Goal: Communication & Community: Ask a question

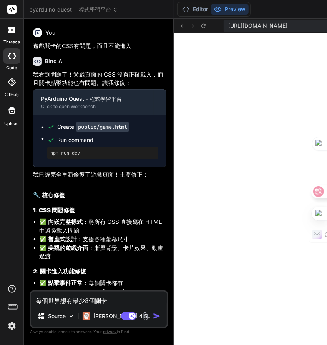
scroll to position [387, 0]
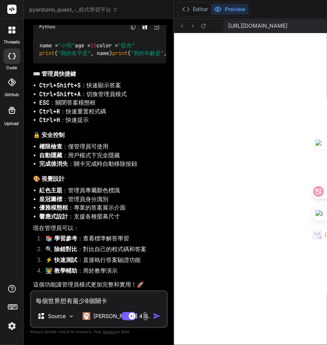
click at [94, 291] on textarea "每個世界想有最少8個關卡" at bounding box center [99, 298] width 136 height 14
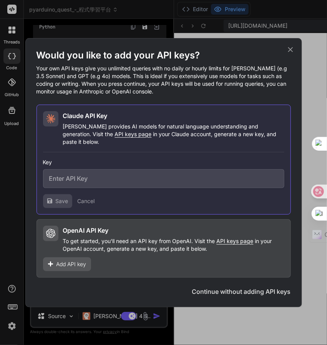
click at [287, 54] on icon at bounding box center [290, 49] width 8 height 8
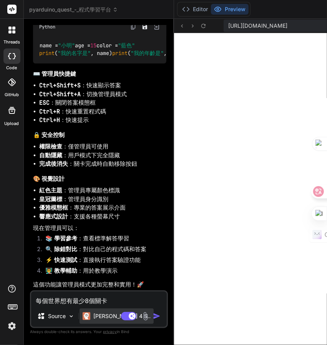
click at [93, 312] on p "[PERSON_NAME] 4 S.." at bounding box center [121, 316] width 57 height 8
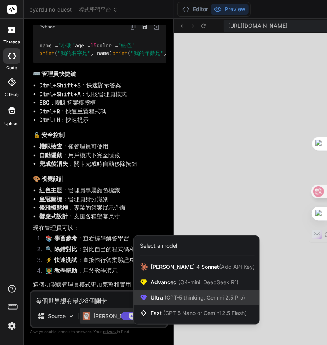
click at [174, 294] on span "(GPT-5 thinking, Gemini 2.5 Pro)" at bounding box center [204, 297] width 82 height 7
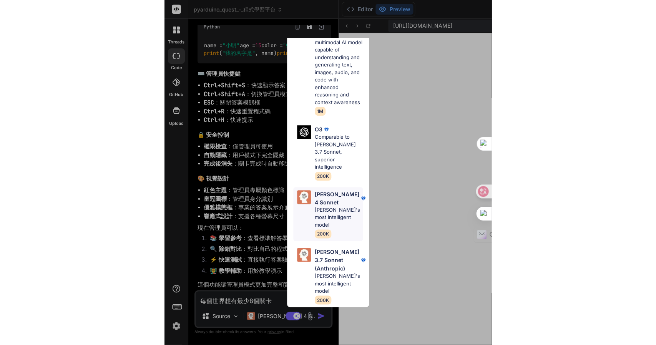
scroll to position [316, 0]
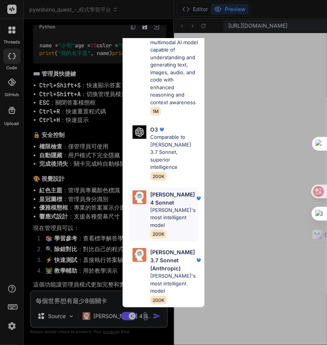
click at [170, 218] on p "[PERSON_NAME] most intelligent model" at bounding box center [174, 217] width 48 height 23
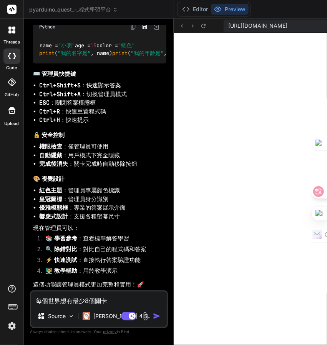
click at [96, 291] on textarea "每個世界想有最少8個關卡" at bounding box center [99, 298] width 136 height 14
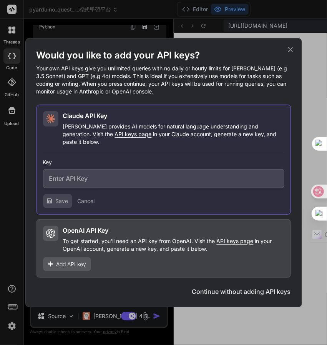
click at [289, 54] on icon at bounding box center [290, 49] width 8 height 8
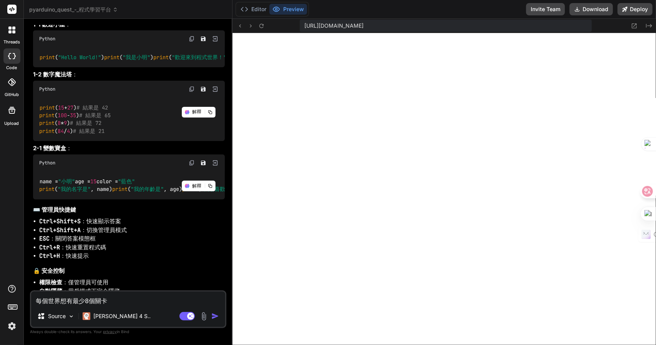
scroll to position [2688, 0]
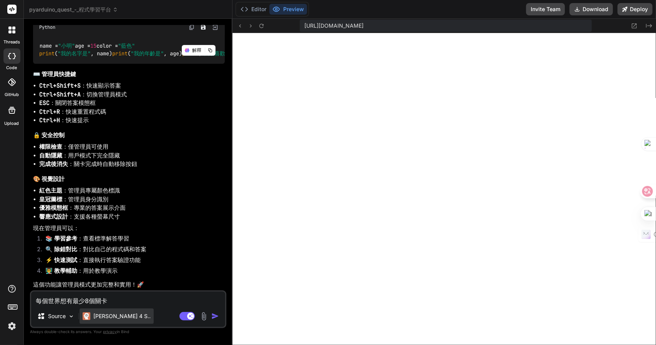
click at [112, 316] on p "[PERSON_NAME] 4 S.." at bounding box center [121, 316] width 57 height 8
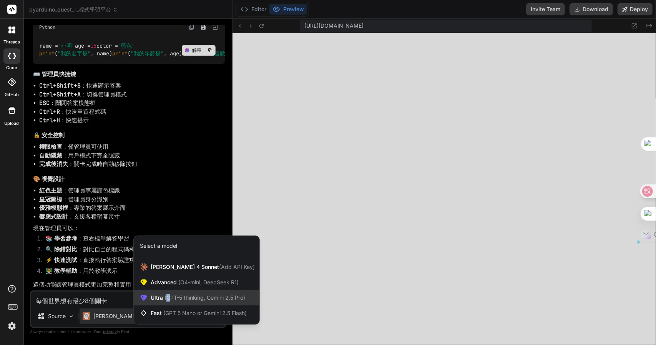
click at [168, 296] on span "(GPT-5 thinking, Gemini 2.5 Pro)" at bounding box center [204, 297] width 82 height 7
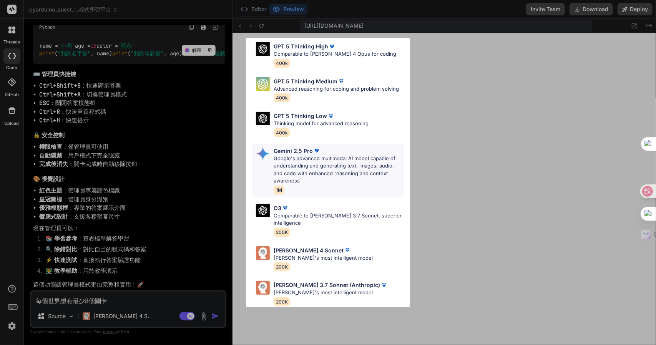
scroll to position [77, 0]
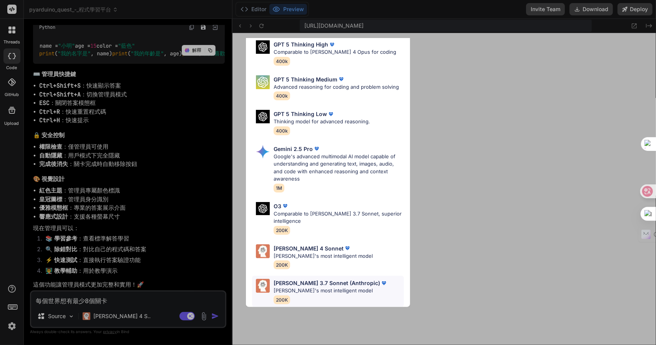
click at [312, 281] on p "[PERSON_NAME] 3.7 Sonnet (Anthropic)" at bounding box center [327, 283] width 106 height 8
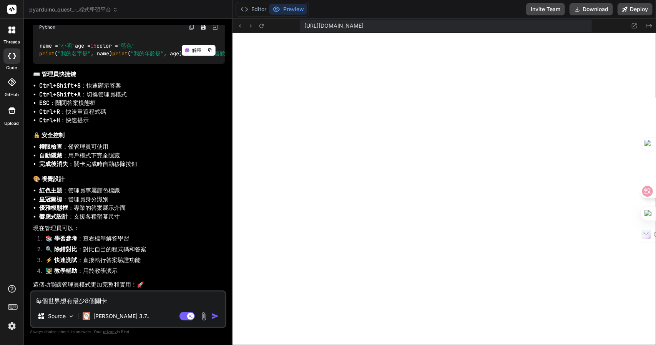
click at [151, 298] on textarea "每個世界想有最少8個關卡" at bounding box center [128, 299] width 194 height 14
type textarea "x"
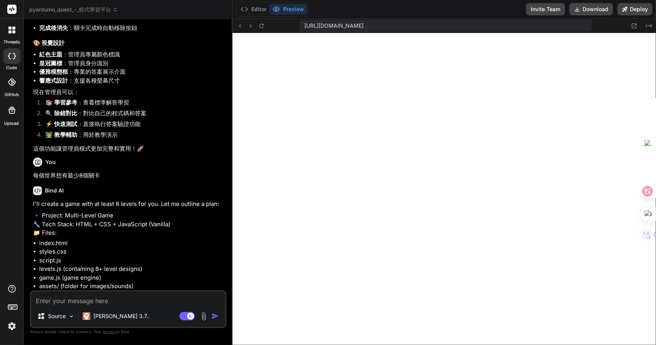
scroll to position [2875, 0]
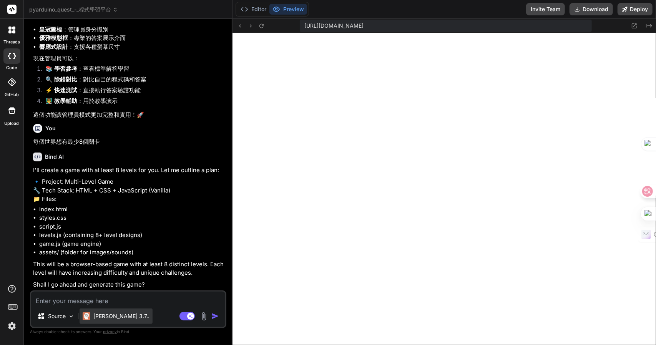
click at [102, 316] on p "Claude 3.7.." at bounding box center [121, 316] width 56 height 8
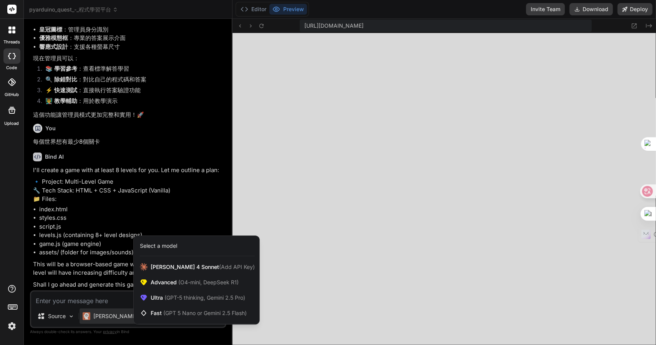
click at [144, 198] on div at bounding box center [328, 172] width 656 height 345
type textarea "x"
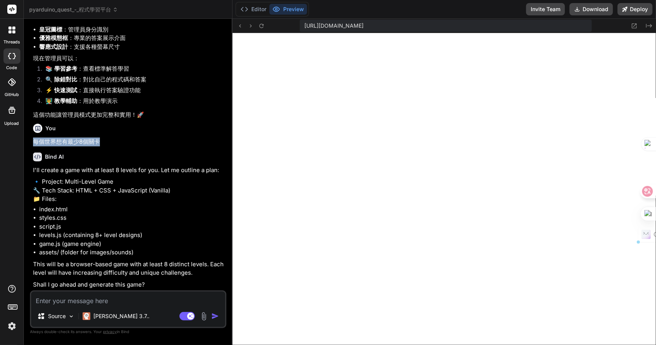
drag, startPoint x: 105, startPoint y: 125, endPoint x: 32, endPoint y: 126, distance: 73.0
click at [32, 126] on div "You 遊戲關卡的CSS有問題，而且不能進入 Bind AI 我看到問題了！遊戲頁面的 CSS 沒有正確載入，而且關卡點擊功能也有問題。讓我修復： PyArd…" at bounding box center [129, 158] width 195 height 266
copy p "每個世界想有最少8個關卡"
click at [122, 296] on textarea at bounding box center [128, 299] width 194 height 14
paste textarea "每個世界想有最少8個關卡"
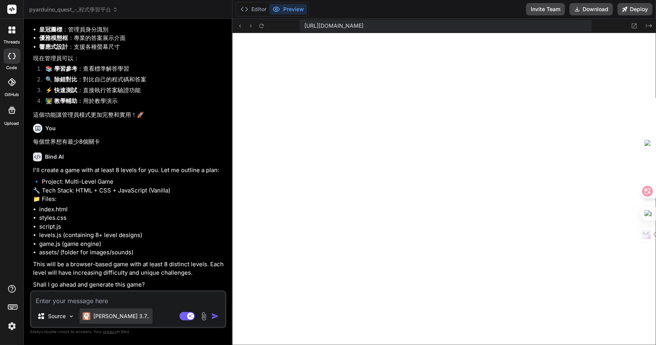
type textarea "每個世界想有最少8個關卡"
type textarea "x"
type textarea "每個世界想有最少8個關卡"
click at [123, 312] on div "Claude 3.7.." at bounding box center [116, 316] width 73 height 15
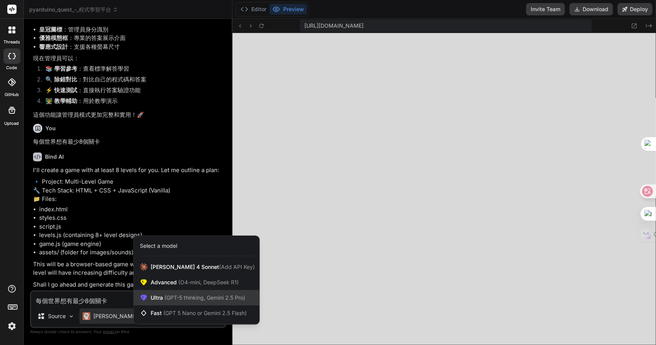
click at [173, 296] on span "(GPT-5 thinking, Gemini 2.5 Pro)" at bounding box center [204, 297] width 82 height 7
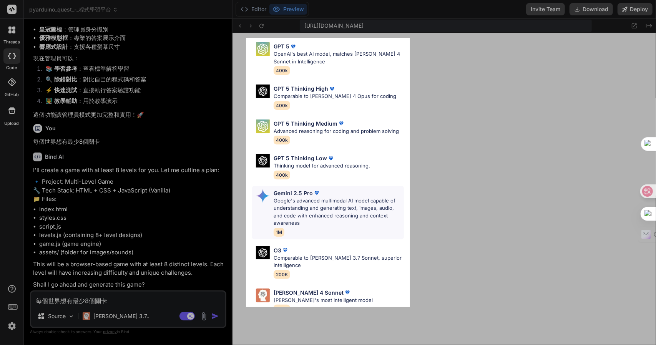
scroll to position [77, 0]
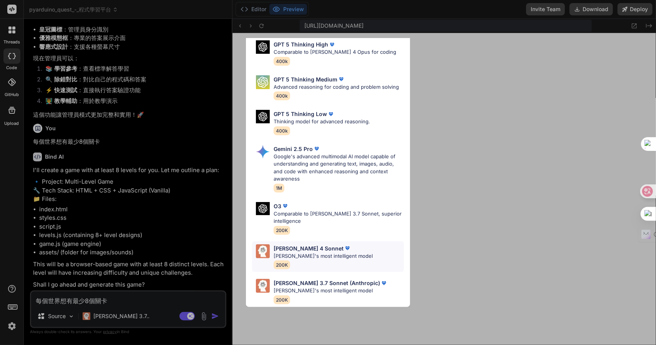
click at [305, 244] on p "[PERSON_NAME] 4 Sonnet" at bounding box center [309, 248] width 70 height 8
type textarea "x"
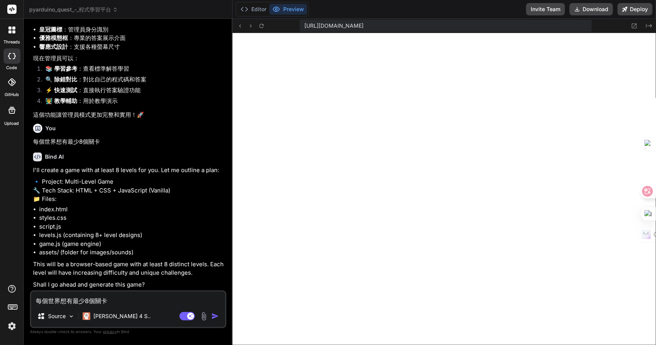
click at [128, 302] on textarea "每個世界想有最少8個關卡" at bounding box center [128, 299] width 194 height 14
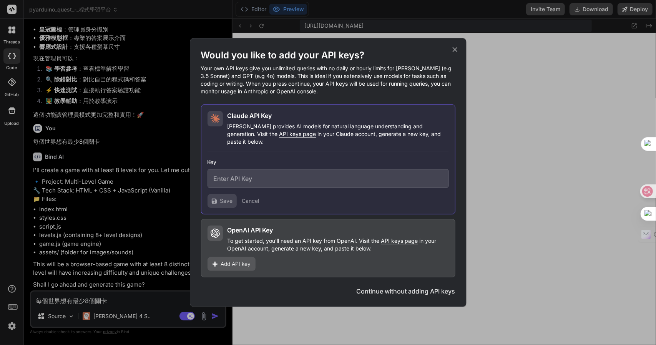
click at [327, 54] on icon at bounding box center [455, 49] width 8 height 8
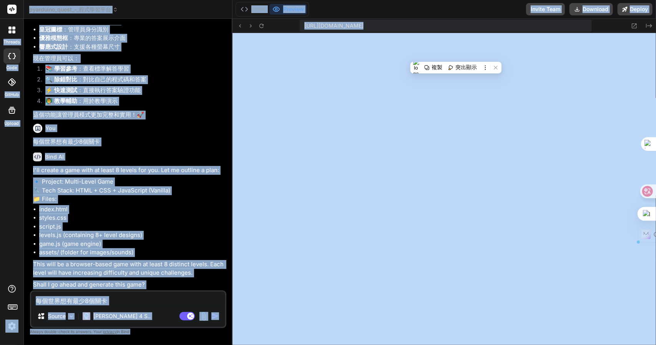
click at [153, 304] on textarea "每個世界想有最少8個關卡" at bounding box center [128, 299] width 194 height 14
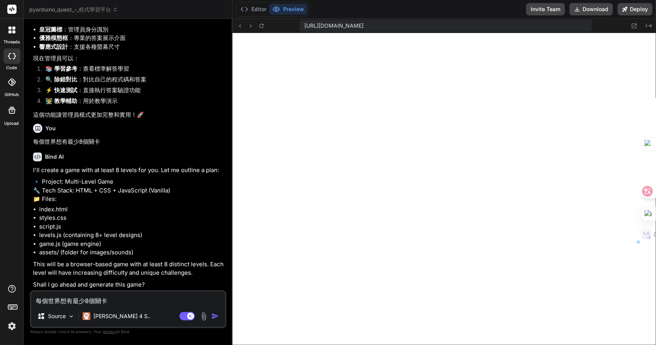
drag, startPoint x: 155, startPoint y: 302, endPoint x: 7, endPoint y: 300, distance: 148.0
click at [7, 300] on div "threads code GitHub Upload pyarduino_quest_-_程式學習平台 Created with Pixso. Bind AI…" at bounding box center [328, 172] width 656 height 345
type textarea "x"
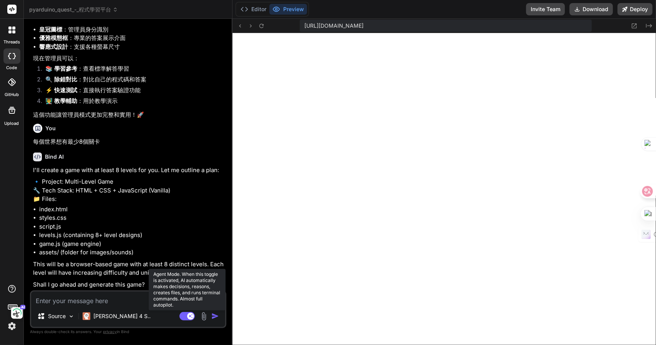
click at [184, 316] on rect at bounding box center [186, 316] width 15 height 8
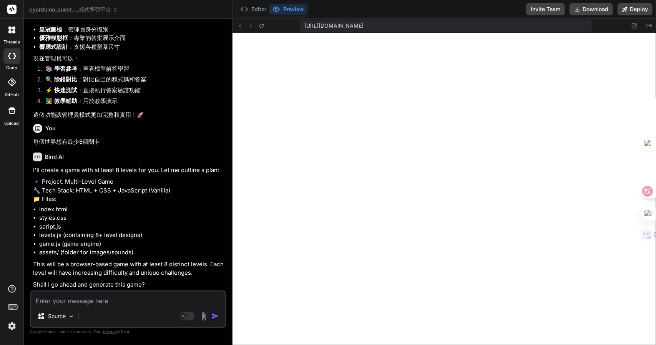
click at [114, 303] on textarea at bounding box center [128, 299] width 194 height 14
click at [184, 316] on icon at bounding box center [184, 316] width 4 height 4
click at [87, 294] on textarea at bounding box center [128, 299] width 194 height 14
click at [124, 314] on p "[PERSON_NAME] 4 S.." at bounding box center [121, 316] width 57 height 8
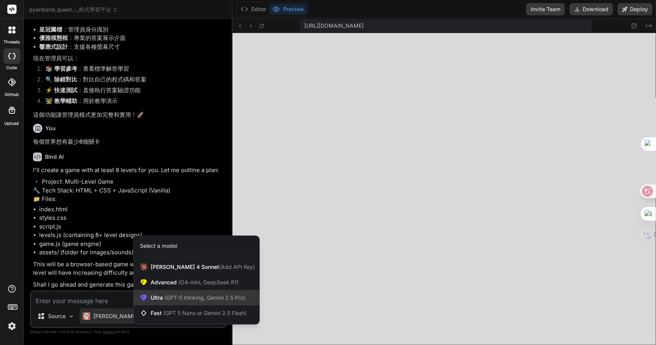
click at [173, 296] on span "(GPT-5 thinking, Gemini 2.5 Pro)" at bounding box center [204, 297] width 82 height 7
type textarea "x"
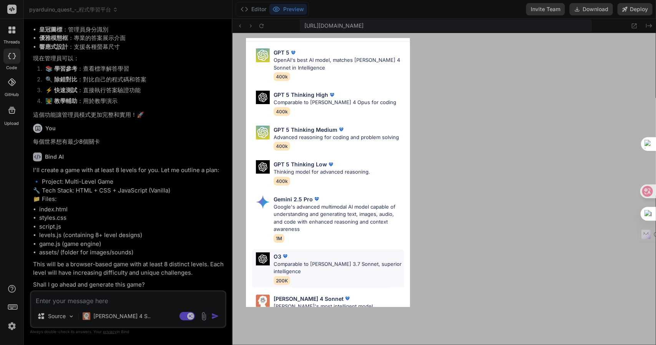
scroll to position [77, 0]
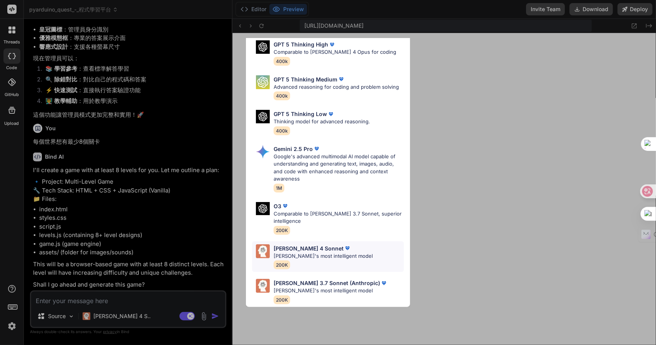
click at [295, 244] on p "[PERSON_NAME] 4 Sonnet" at bounding box center [309, 248] width 70 height 8
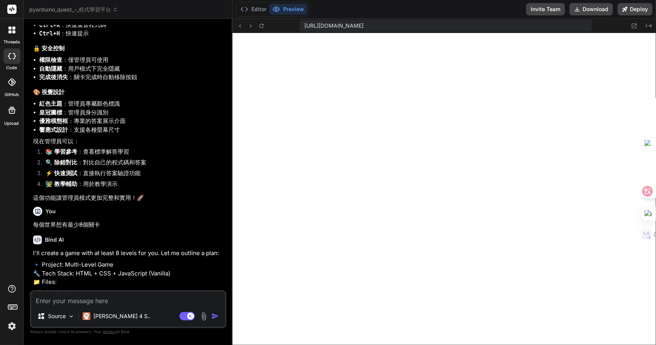
scroll to position [2875, 0]
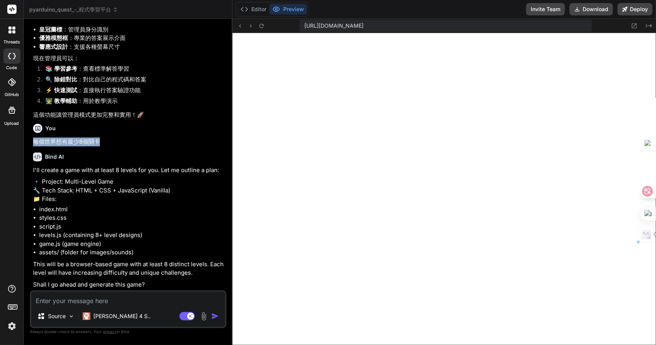
drag, startPoint x: 109, startPoint y: 125, endPoint x: 32, endPoint y: 126, distance: 77.3
click at [32, 126] on div "You 遊戲關卡的CSS有問題，而且不能進入 Bind AI 我看到問題了！遊戲頁面的 CSS 沒有正確載入，而且關卡點擊功能也有問題。讓我修復： PyArd…" at bounding box center [129, 158] width 195 height 266
copy p "每個世界想有最少8個關卡"
click at [253, 5] on button "Editor" at bounding box center [254, 9] width 32 height 11
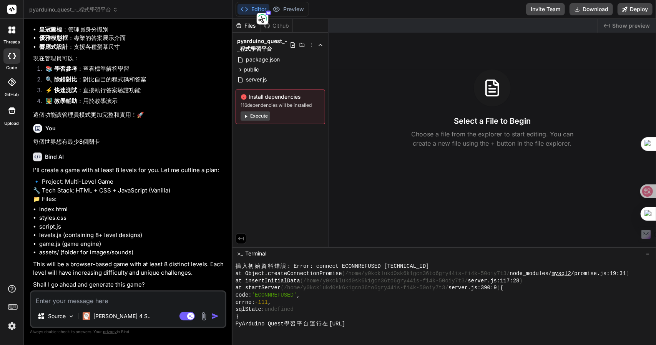
click at [101, 301] on textarea at bounding box center [128, 299] width 194 height 14
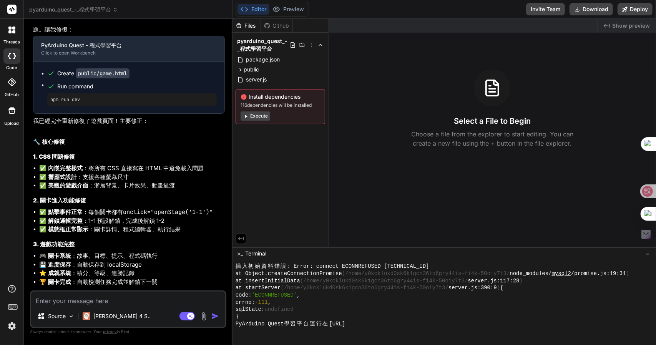
scroll to position [0, 0]
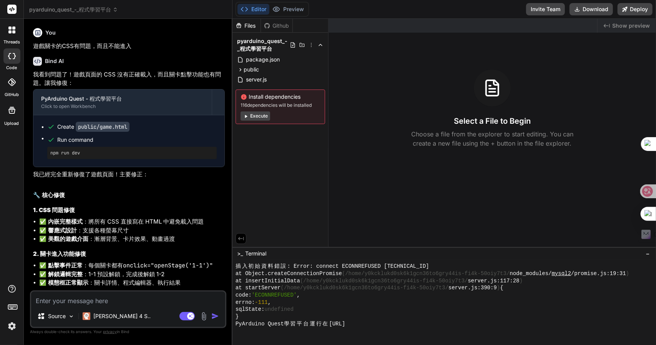
click at [62, 9] on span "pyarduino_quest_-_程式學習平台" at bounding box center [73, 10] width 89 height 8
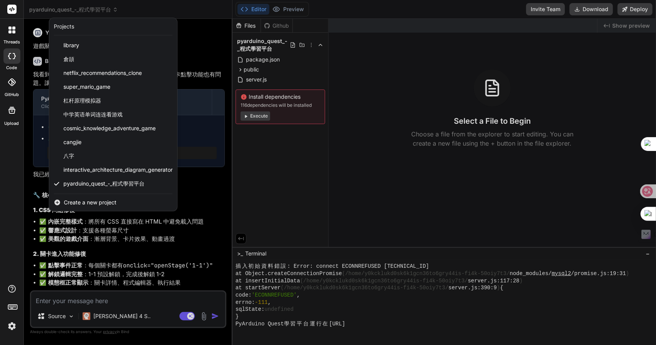
click at [204, 195] on div at bounding box center [328, 172] width 656 height 345
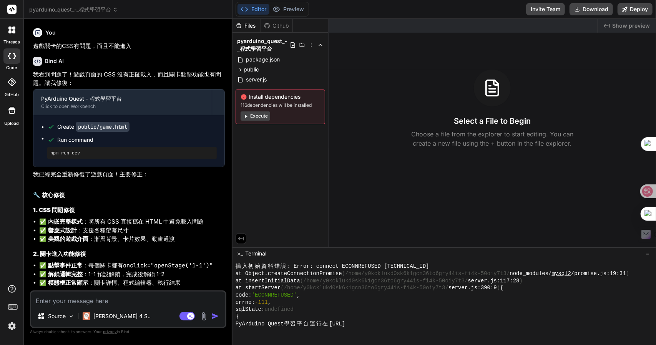
click at [46, 11] on span "pyarduino_quest_-_程式學習平台" at bounding box center [73, 10] width 89 height 8
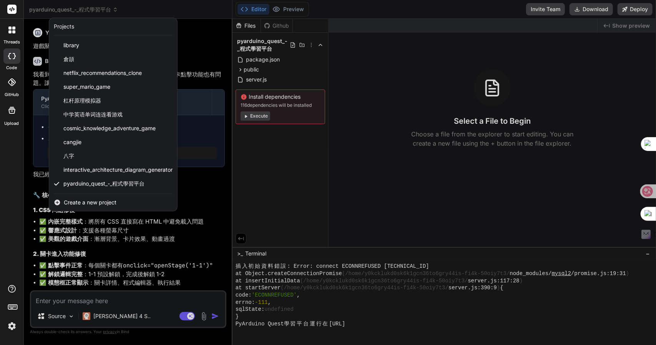
click at [211, 200] on div at bounding box center [328, 172] width 656 height 345
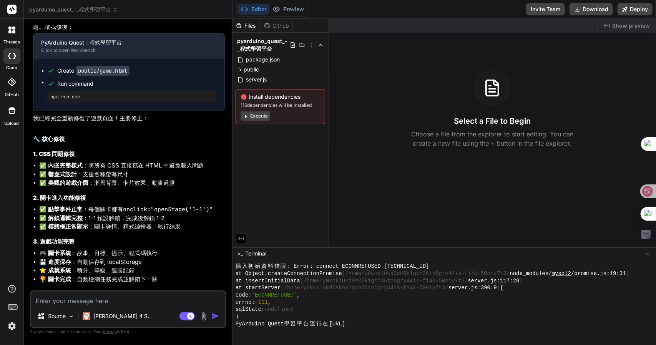
scroll to position [269, 0]
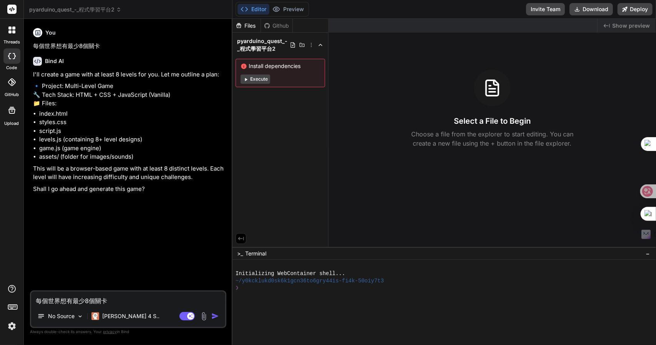
click at [96, 9] on span "pyarduino_quest_-_程式學習平台2" at bounding box center [75, 10] width 92 height 8
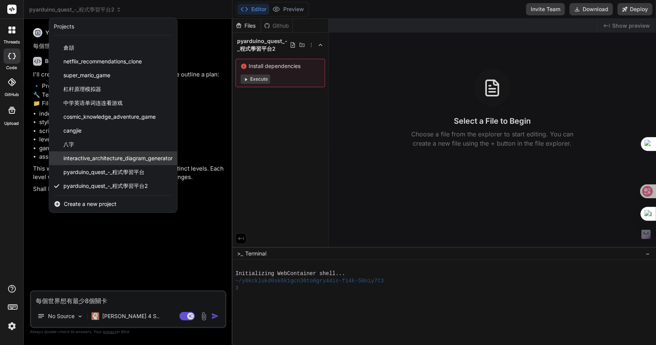
scroll to position [12, 0]
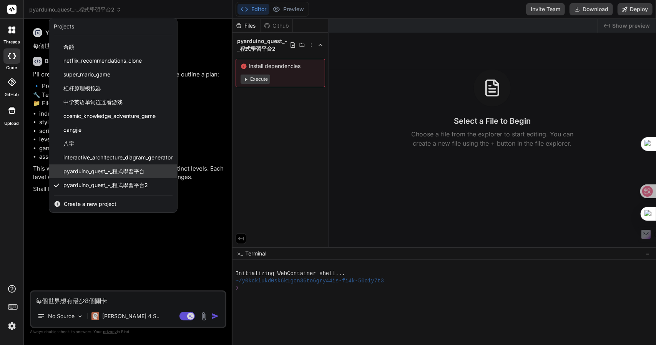
click at [135, 168] on span "pyarduino_quest_-_程式學習平台" at bounding box center [103, 172] width 81 height 8
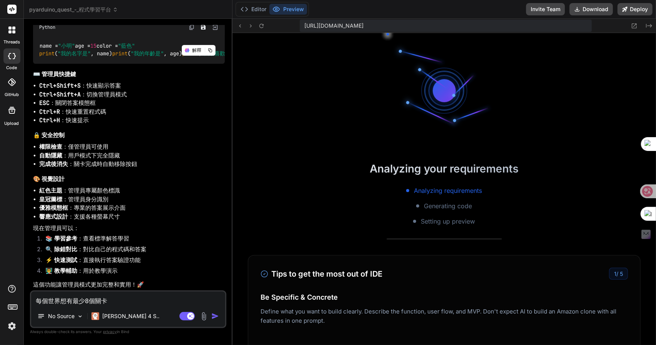
scroll to position [2688, 0]
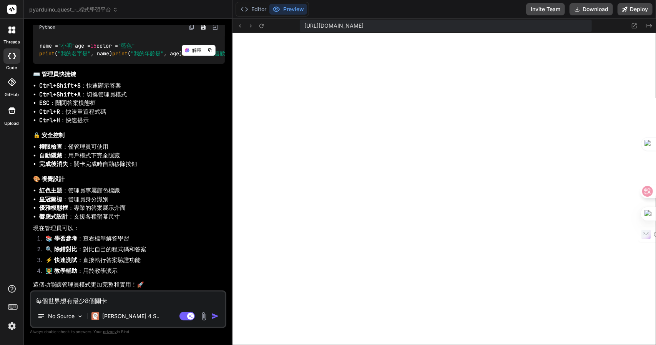
click at [144, 301] on textarea "每個世界想有最少8個關卡" at bounding box center [128, 299] width 194 height 14
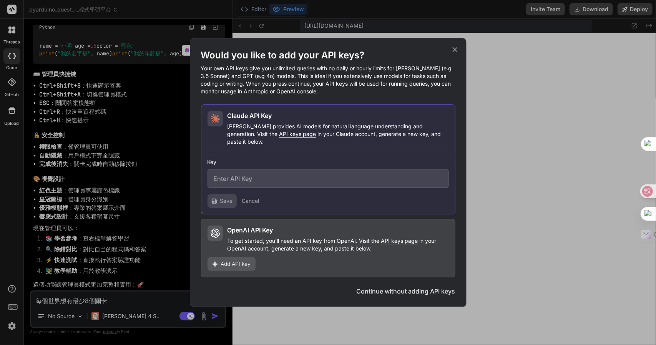
click at [455, 52] on icon at bounding box center [455, 49] width 8 height 8
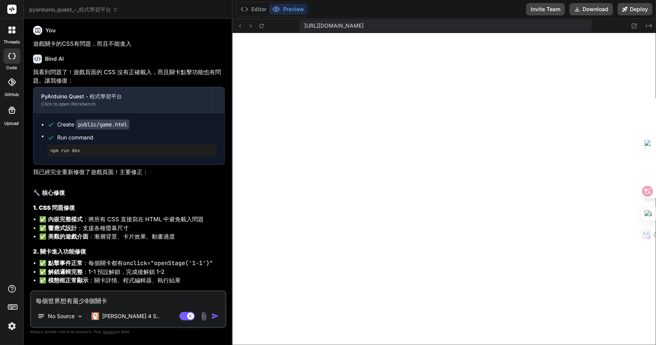
scroll to position [0, 0]
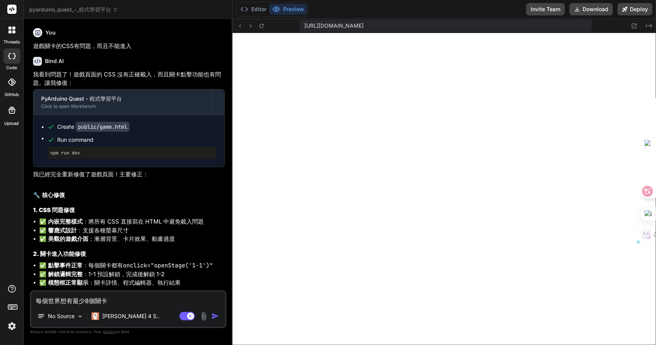
drag, startPoint x: 126, startPoint y: 299, endPoint x: 0, endPoint y: 291, distance: 126.3
click at [0, 294] on div "threads code GitHub Upload pyarduino_quest_-_程式學習平台 Created with Pixso. Bind AI…" at bounding box center [328, 172] width 656 height 345
click at [106, 13] on span "pyarduino_quest_-_程式學習平台" at bounding box center [73, 10] width 89 height 8
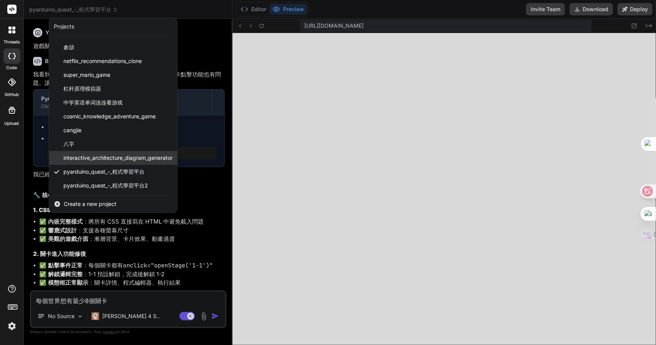
scroll to position [12, 0]
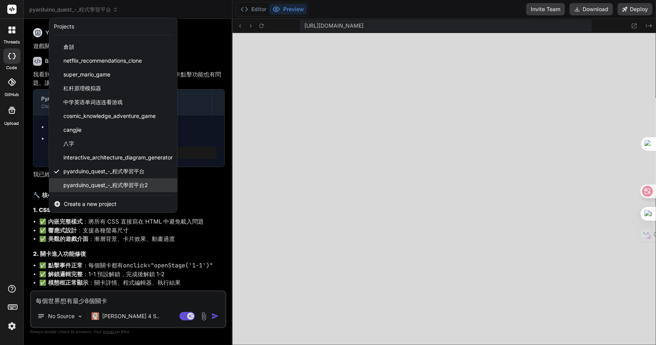
click at [93, 185] on span "pyarduino_quest_-_程式學習平台2" at bounding box center [105, 185] width 85 height 8
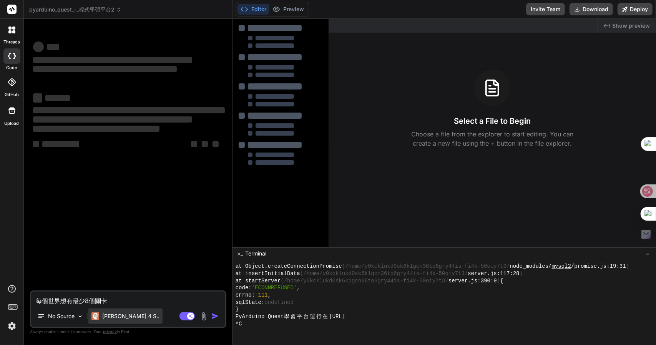
scroll to position [330, 0]
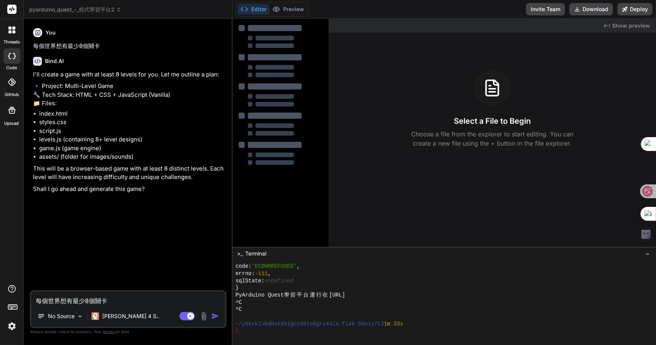
drag, startPoint x: 116, startPoint y: 297, endPoint x: 0, endPoint y: 292, distance: 115.8
click at [0, 294] on div "threads code GitHub Upload pyarduino_quest_-_程式學習平台2 Created with Pixso. Bind A…" at bounding box center [328, 172] width 656 height 345
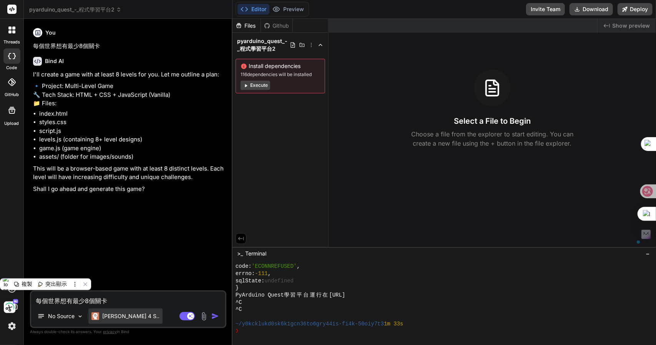
click at [134, 312] on div "[PERSON_NAME] 4 S.." at bounding box center [125, 316] width 74 height 15
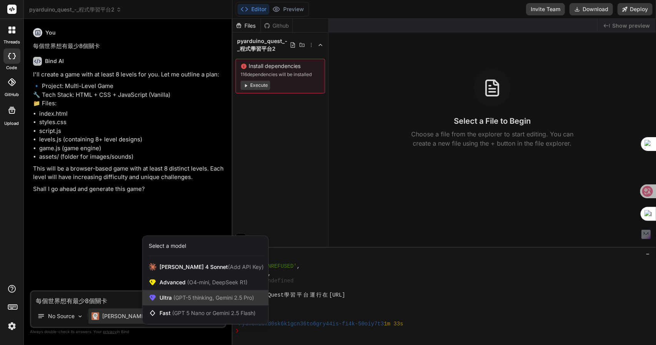
click at [226, 296] on span "(GPT-5 thinking, Gemini 2.5 Pro)" at bounding box center [213, 297] width 82 height 7
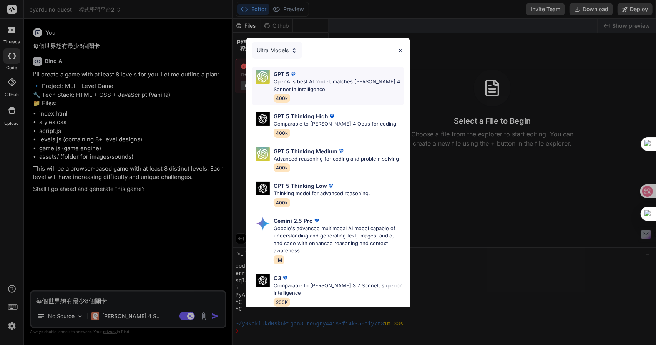
click at [357, 90] on p "OpenAI's best AI model, matches [PERSON_NAME] 4 Sonnet in Intelligence" at bounding box center [339, 85] width 130 height 15
type textarea "x"
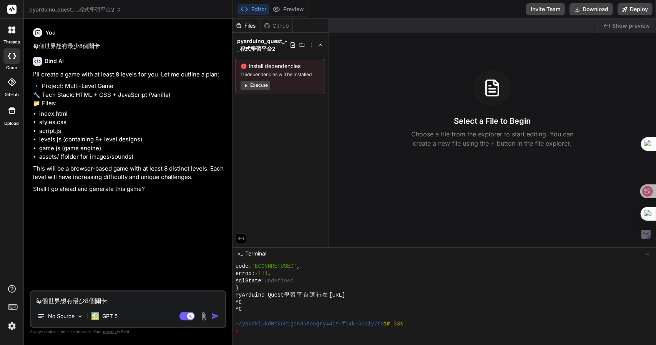
click at [135, 296] on textarea "每個世界想有最少8個關卡" at bounding box center [128, 299] width 194 height 14
paste textarea "LoreMipsum dolorsitamet cons adip： ElItseddo Eiusm te： incididuntutla，etdo Magn…"
type textarea "LoreMipsum dolorsitamet cons adip： ElItseddo Eiusm te： incididuntutla，etdo Magn…"
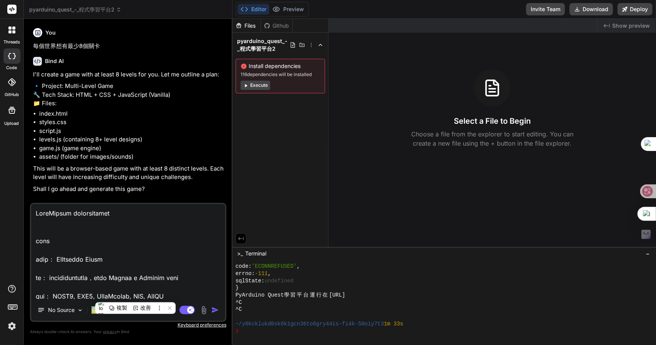
scroll to position [3828, 0]
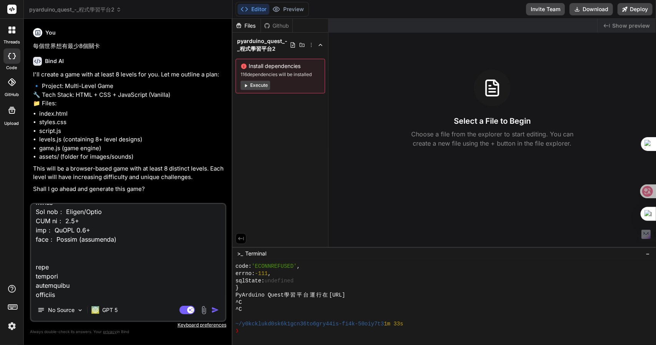
type textarea "x"
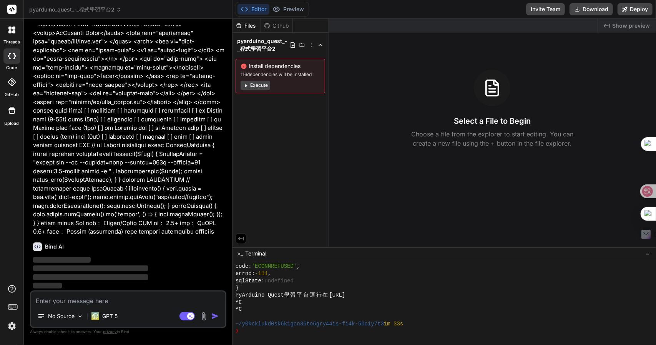
scroll to position [796, 0]
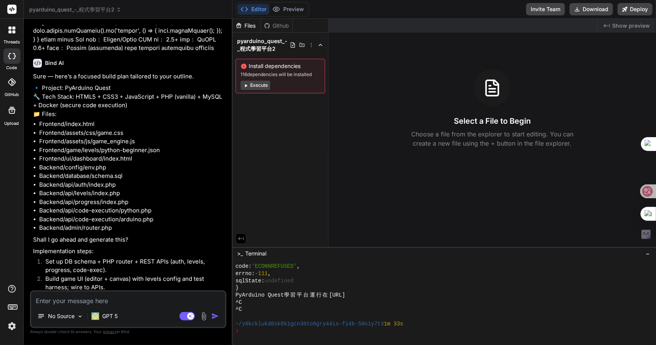
type textarea "x"
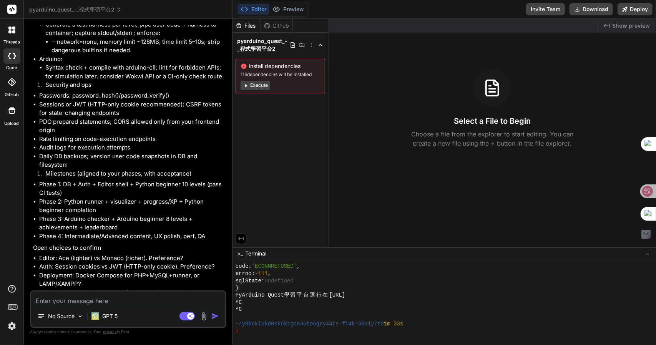
scroll to position [2382, 0]
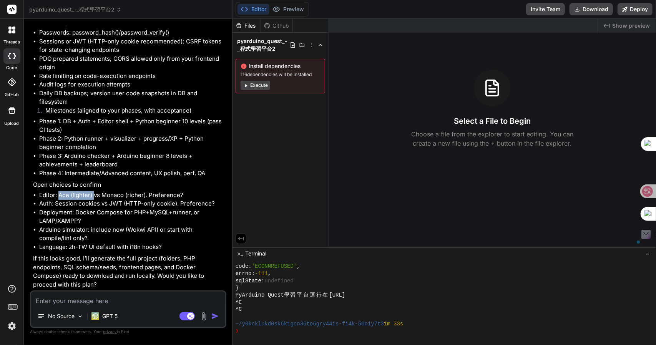
drag, startPoint x: 58, startPoint y: 203, endPoint x: 93, endPoint y: 203, distance: 34.2
click at [93, 200] on li "Editor: Ace (lighter) vs Monaco (richer). Preference?" at bounding box center [132, 195] width 186 height 9
copy li "Ace (lighter)"
click at [76, 299] on textarea at bounding box center [128, 299] width 194 height 14
paste textarea "Ace (lighter)"
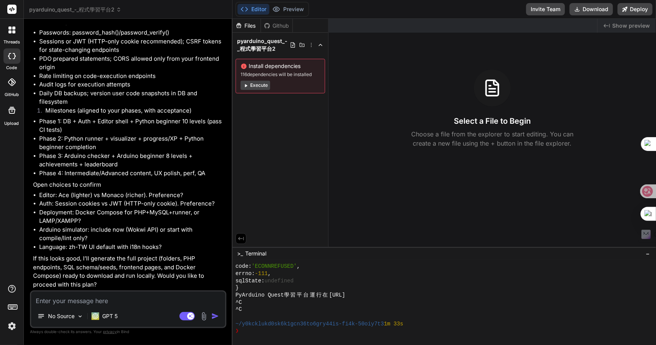
type textarea "Ace (lighter)"
type textarea "x"
drag, startPoint x: 102, startPoint y: 203, endPoint x: 145, endPoint y: 203, distance: 42.7
click at [145, 200] on li "Editor: Ace (lighter) vs Monaco (richer). Preference?" at bounding box center [132, 195] width 186 height 9
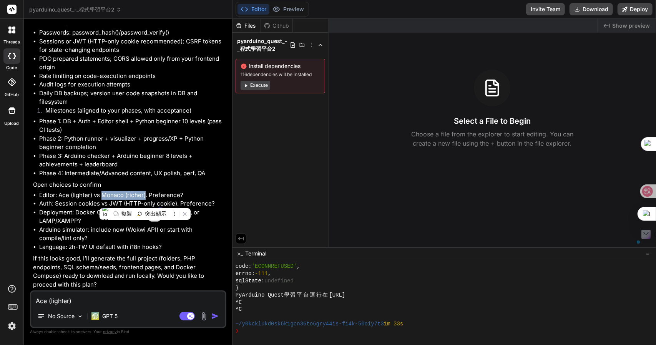
copy li "Monaco (richer)"
drag, startPoint x: 85, startPoint y: 297, endPoint x: 8, endPoint y: 291, distance: 77.1
click at [0, 293] on div "threads code GitHub Upload pyarduino_quest_-_程式學習平台2 Created with Pixso. Bind A…" at bounding box center [328, 172] width 656 height 345
paste textarea "Monaco (richer)"
type textarea "Monaco (richer)"
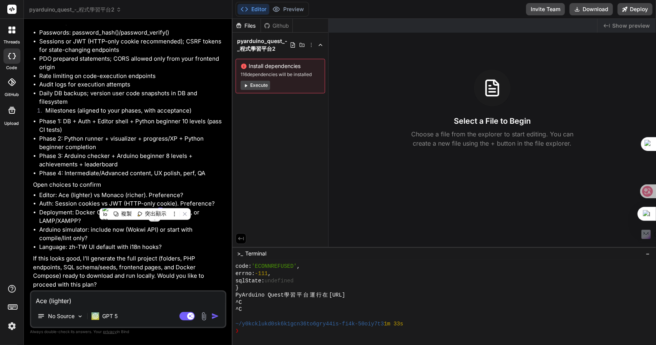
type textarea "x"
type textarea "Monaco (richer),"
type textarea "x"
type textarea "Monaco (richer),"
type textarea "x"
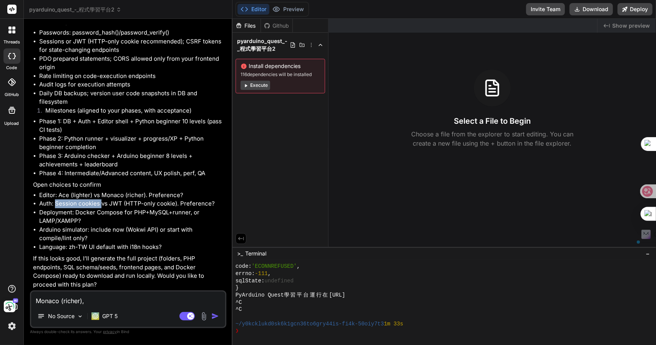
drag, startPoint x: 55, startPoint y: 213, endPoint x: 101, endPoint y: 213, distance: 45.3
click at [101, 208] on li "Auth: Session cookies vs JWT (HTTP-only cookie). Preference?" at bounding box center [132, 203] width 186 height 9
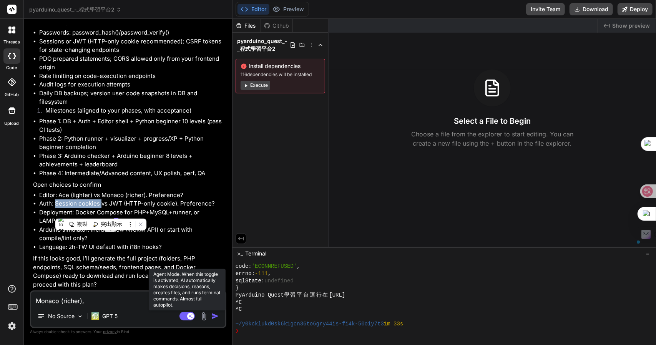
copy li "Session cookies"
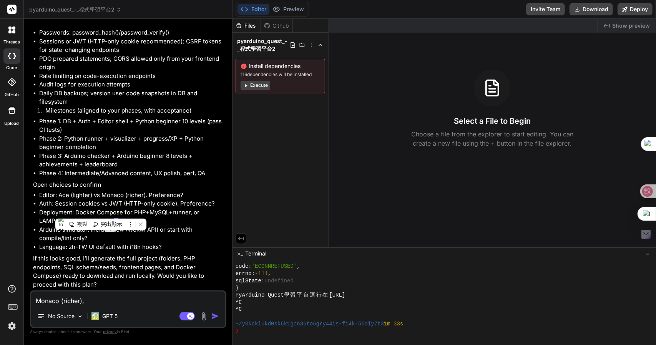
click at [125, 299] on textarea "Monaco (richer)," at bounding box center [128, 299] width 194 height 14
paste textarea "Session cookies"
type textarea "Monaco (richer), Session cookies"
type textarea "x"
type textarea "Monaco (richer), Session cookies ,"
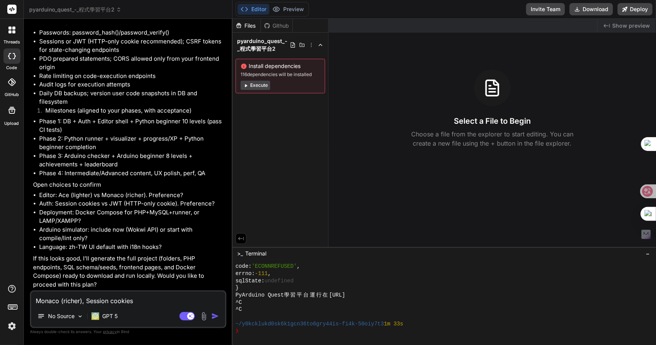
type textarea "x"
type textarea "Monaco (richer), Session cookies ,"
type textarea "x"
type textarea "Monaco (richer), Session cookies , X"
type textarea "x"
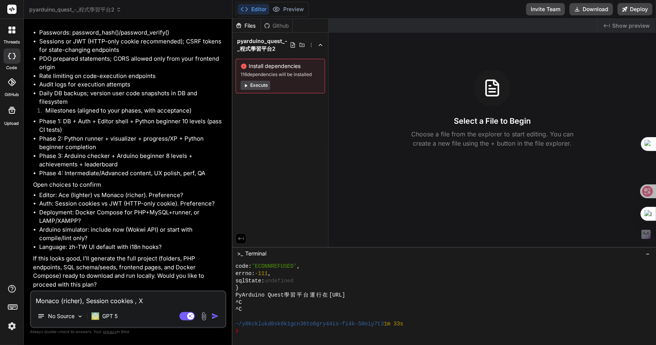
type textarea "Monaco (richer), Session cookies , XA"
type textarea "x"
type textarea "Monaco (richer), Session cookies , XAM"
type textarea "x"
type textarea "Monaco (richer), Session cookies , XAMP"
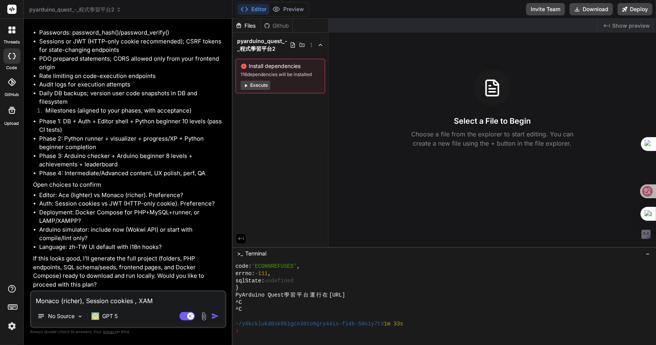
type textarea "x"
type textarea "Monaco (richer), Session cookies , XAMPP"
type textarea "x"
type textarea "Monaco (richer), Session cookies , XAMPP,"
type textarea "x"
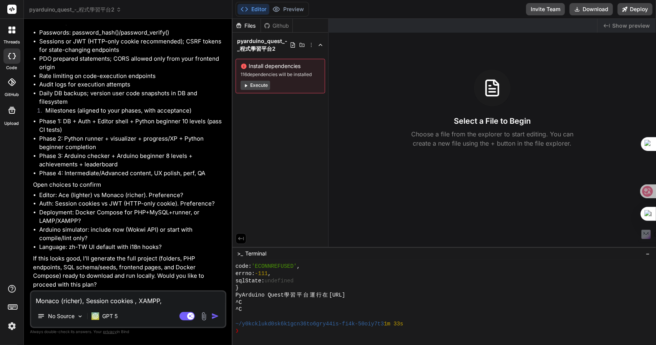
type textarea "Monaco (richer), Session cookies , XAMPP,"
type textarea "x"
drag, startPoint x: 70, startPoint y: 256, endPoint x: 160, endPoint y: 255, distance: 89.9
click at [160, 252] on li "Language: zh-TW UI default with i18n hooks?" at bounding box center [132, 247] width 186 height 9
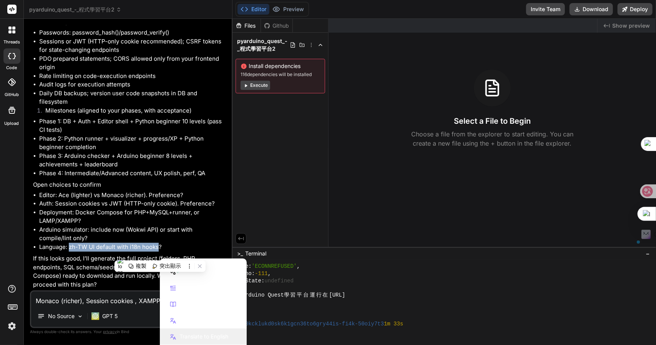
copy li "zh-TW UI default with i18n hooks"
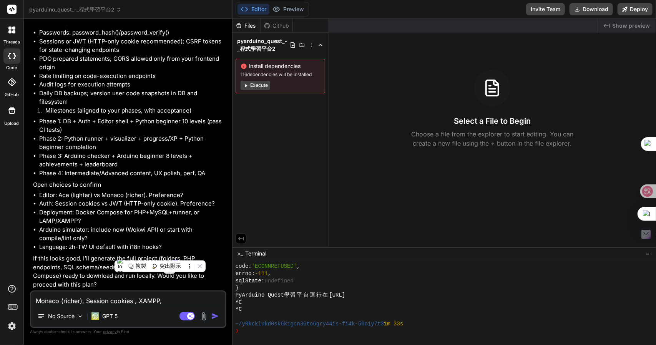
click at [179, 304] on textarea "Monaco (richer), Session cookies , XAMPP," at bounding box center [128, 299] width 194 height 14
paste textarea "zh-TW UI default with i18n hooks"
type textarea "Monaco (richer), Session cookies , XAMPP, zh-TW UI default with i18n hooks"
type textarea "x"
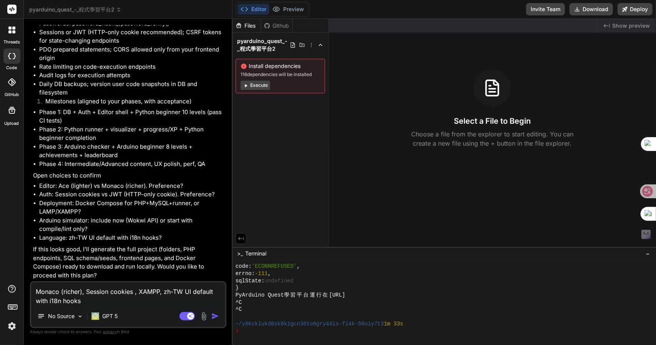
type textarea "Monaco (richer), Session cookies , XAMPP, zh-TW UI default with i18n hooks"
type textarea "x"
type textarea "Monaco (richer), Session cookies , XAMPP, zh-TW UI default with i18n hooks a"
type textarea "x"
type textarea "Monaco (richer), Session cookies , XAMPP, zh-TW UI default with i18n hooks an"
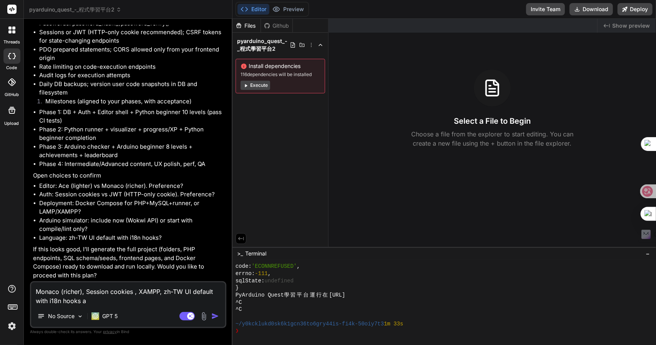
type textarea "x"
type textarea "Monaco (richer), Session cookies , XAMPP, zh-TW UI default with i18n hooks and"
type textarea "x"
type textarea "Monaco (richer), Session cookies , XAMPP, zh-TW UI default with i18n hooks and"
type textarea "x"
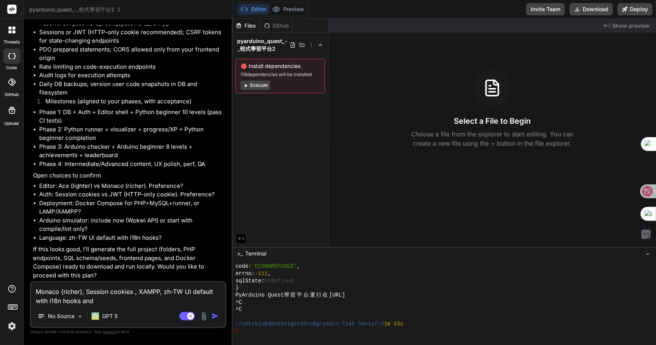
type textarea "Monaco (richer), Session cookies , XAMPP, zh-TW UI default with i18n hooks and w"
type textarea "x"
type textarea "Monaco (richer), Session cookies , XAMPP, zh-TW UI default with i18n hooks and …"
type textarea "x"
type textarea "Monaco (richer), Session cookies , XAMPP, zh-TW UI default with i18n hooks and …"
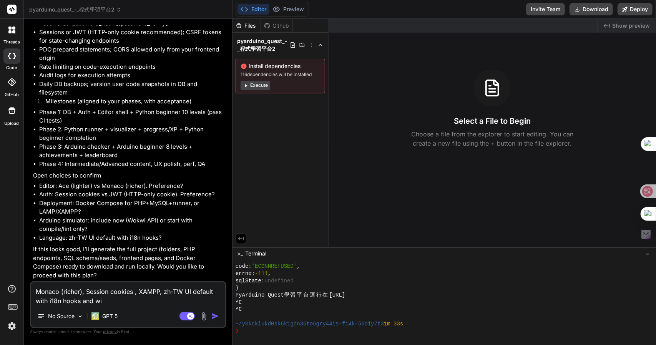
type textarea "x"
type textarea "Monaco (richer), Session cookies , XAMPP, zh-TW UI default with i18n hooks and …"
type textarea "x"
type textarea "Monaco (richer), Session cookies , XAMPP, zh-TW UI default with i18n hooks and …"
type textarea "x"
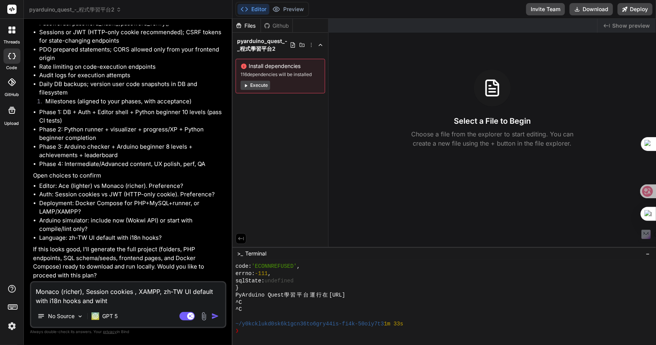
type textarea "Monaco (richer), Session cookies , XAMPP, zh-TW UI default with i18n hooks and …"
type textarea "x"
type textarea "Monaco (richer), Session cookies , XAMPP, zh-TW UI default with i18n hooks and …"
type textarea "x"
type textarea "Monaco (richer), Session cookies , XAMPP, zh-TW UI default with i18n hooks and …"
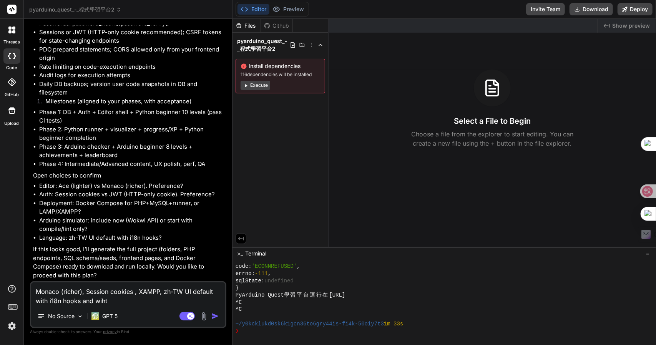
type textarea "x"
type textarea "Monaco (richer), Session cookies , XAMPP, zh-TW UI default with i18n hooks and …"
type textarea "x"
type textarea "Monaco (richer), Session cookies , XAMPP, zh-TW UI default with i18n hooks and …"
type textarea "x"
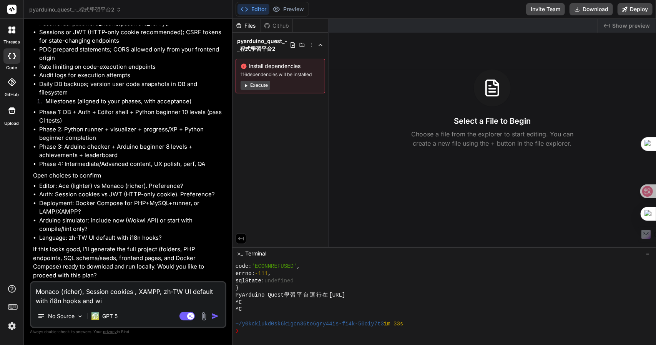
type textarea "Monaco (richer), Session cookies , XAMPP, zh-TW UI default with i18n hooks and …"
type textarea "x"
type textarea "Monaco (richer), Session cookies , XAMPP, zh-TW UI default with i18n hooks and …"
type textarea "x"
type textarea "Monaco (richer), Session cookies , XAMPP, zh-TW UI default with i18n hooks and …"
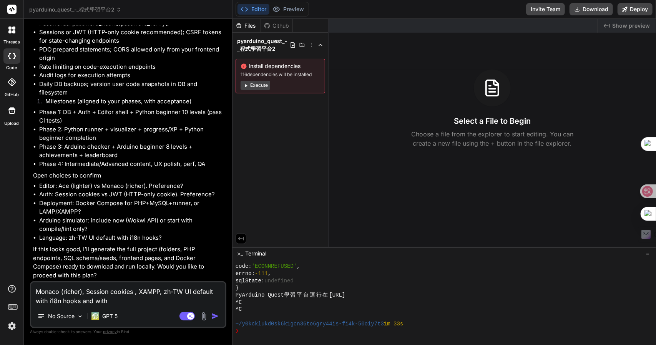
type textarea "x"
type textarea "Monaco (richer), Session cookies , XAMPP, zh-TW UI default with i18n hooks and …"
type textarea "x"
type textarea "Monaco (richer), Session cookies , XAMPP, zh-TW UI default with i18n hooks and …"
type textarea "x"
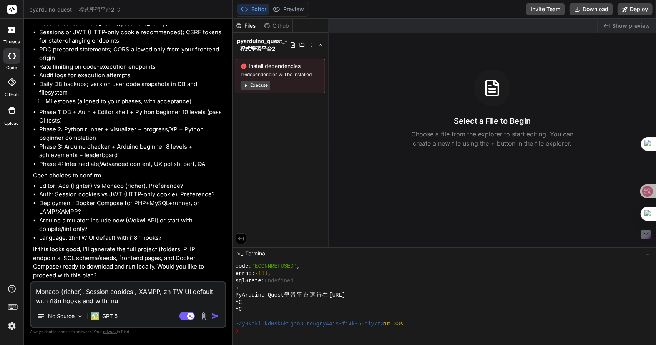
type textarea "Monaco (richer), Session cookies , XAMPP, zh-TW UI default with i18n hooks and …"
type textarea "x"
type textarea "Monaco (richer), Session cookies , XAMPP, zh-TW UI default with i18n hooks and …"
type textarea "x"
type textarea "Monaco (richer), Session cookies , XAMPP, zh-TW UI default with i18n hooks and …"
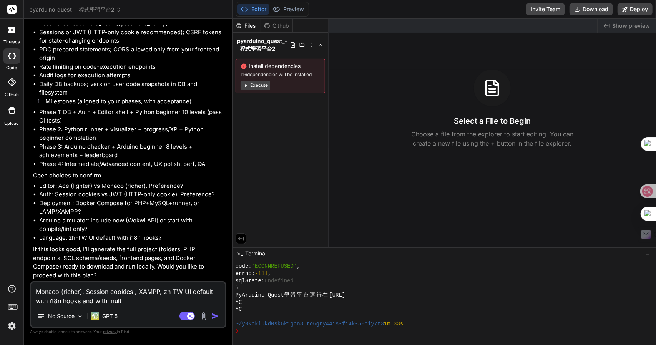
type textarea "x"
type textarea "Monaco (richer), Session cookies , XAMPP, zh-TW UI default with i18n hooks and …"
type textarea "x"
type textarea "Monaco (richer), Session cookies , XAMPP, zh-TW UI default with i18n hooks and …"
type textarea "x"
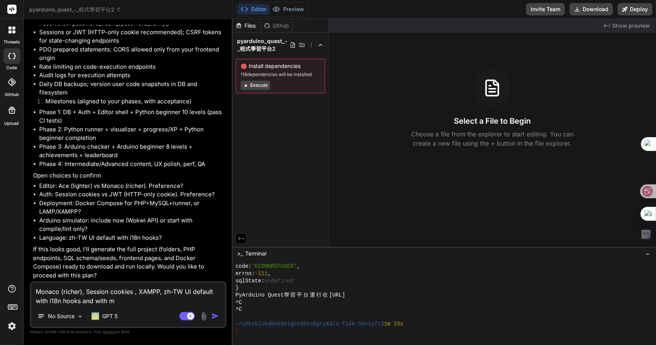
type textarea "Monaco (richer), Session cookies , XAMPP, zh-TW UI default with i18n hooks and …"
type textarea "x"
type textarea "Monaco (richer), Session cookies , XAMPP, zh-TW UI default with i18n hooks and …"
type textarea "x"
type textarea "Monaco (richer), Session cookies , XAMPP, zh-TW UI default with i18n hooks and …"
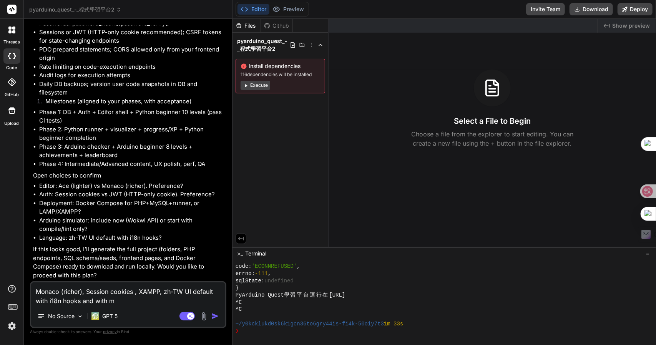
type textarea "x"
type textarea "Monaco (richer), Session cookies , XAMPP, zh-TW UI default with i18n hooks and …"
type textarea "x"
type textarea "Monaco (richer), Session cookies , XAMPP, zh-TW UI default with i18n hooks and …"
type textarea "x"
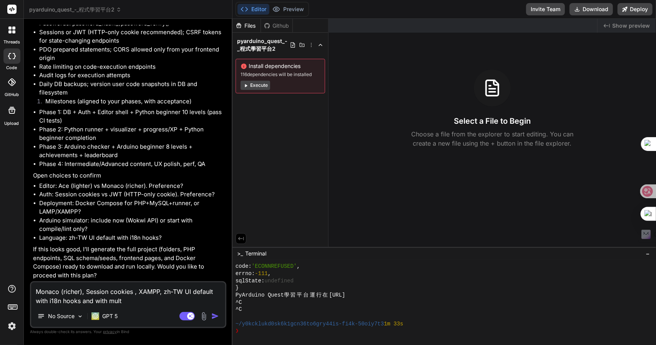
type textarea "Monaco (richer), Session cookies , XAMPP, zh-TW UI default with i18n hooks and …"
type textarea "x"
type textarea "Monaco (richer), Session cookies , XAMPP, zh-TW UI default with i18n hooks and …"
type textarea "x"
type textarea "Monaco (richer), Session cookies , XAMPP, zh-TW UI default with i18n hooks and …"
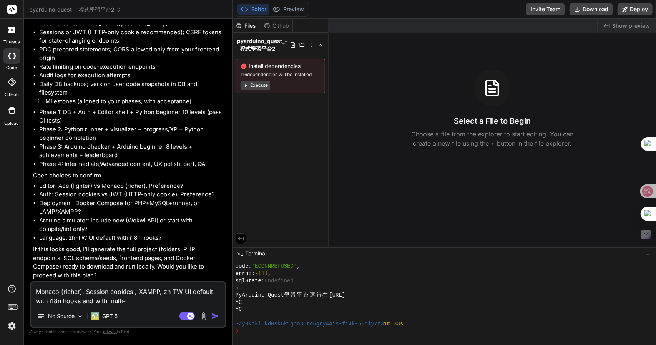
type textarea "x"
type textarea "Monaco (richer), Session cookies , XAMPP, zh-TW UI default with i18n hooks and …"
type textarea "x"
type textarea "Monaco (richer), Session cookies , XAMPP, zh-TW UI default with i18n hooks and …"
type textarea "x"
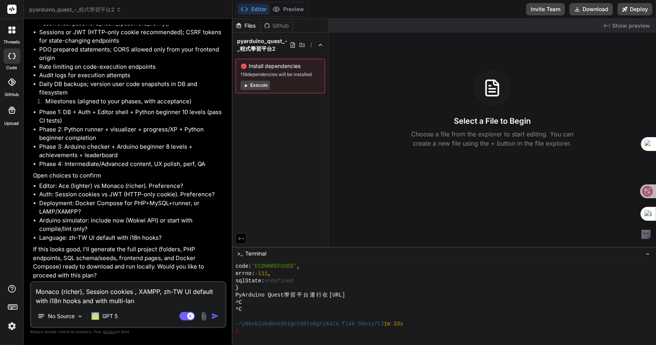
type textarea "Monaco (richer), Session cookies , XAMPP, zh-TW UI default with i18n hooks and …"
type textarea "x"
type textarea "Monaco (richer), Session cookies , XAMPP, zh-TW UI default with i18n hooks and …"
type textarea "x"
type textarea "Monaco (richer), Session cookies , XAMPP, zh-TW UI default with i18n hooks and …"
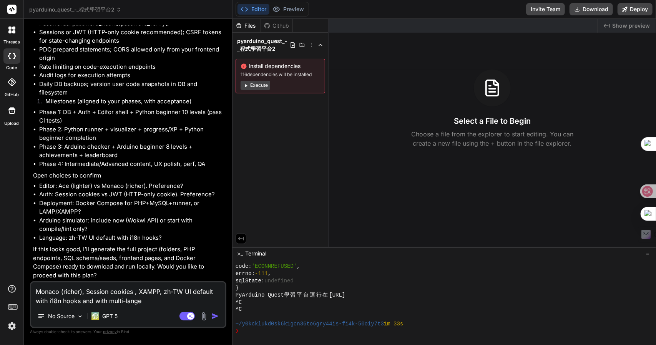
type textarea "x"
type textarea "Monaco (richer), Session cookies , XAMPP, zh-TW UI default with i18n hooks and …"
type textarea "x"
type textarea "Monaco (richer), Session cookies , XAMPP, zh-TW UI default with i18n hooks and …"
type textarea "x"
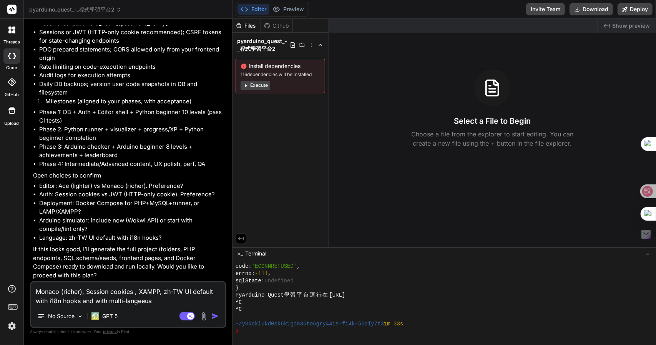
type textarea "Monaco (richer), Session cookies , XAMPP, zh-TW UI default with i18n hooks and …"
type textarea "x"
type textarea "Monaco (richer), Session cookies , XAMPP, zh-TW UI default with i18n hooks and …"
type textarea "x"
type textarea "Monaco (richer), Session cookies , XAMPP, zh-TW UI default with i18n hooks and …"
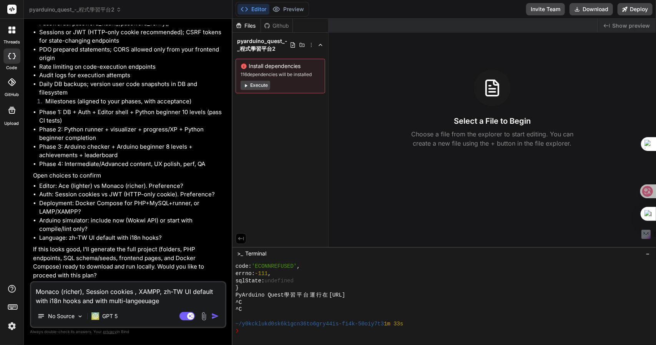
type textarea "x"
type textarea "Monaco (richer), Session cookies , XAMPP, zh-TW UI default with i18n hooks and …"
type textarea "x"
type textarea "Monaco (richer), Session cookies , XAMPP, zh-TW UI default with i18n hooks and …"
type textarea "x"
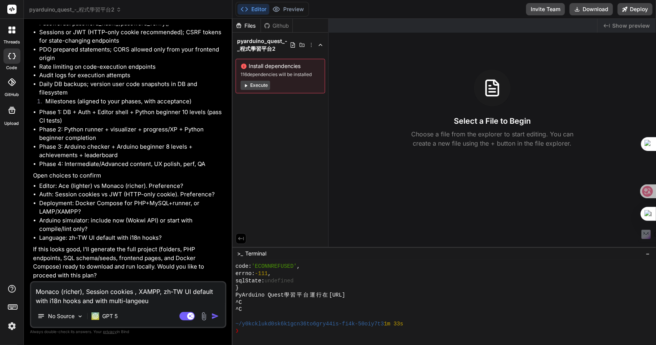
type textarea "Monaco (richer), Session cookies , XAMPP, zh-TW UI default with i18n hooks and …"
type textarea "x"
type textarea "Monaco (richer), Session cookies , XAMPP, zh-TW UI default with i18n hooks and …"
type textarea "x"
type textarea "Monaco (richer), Session cookies , XAMPP, zh-TW UI default with i18n hooks and …"
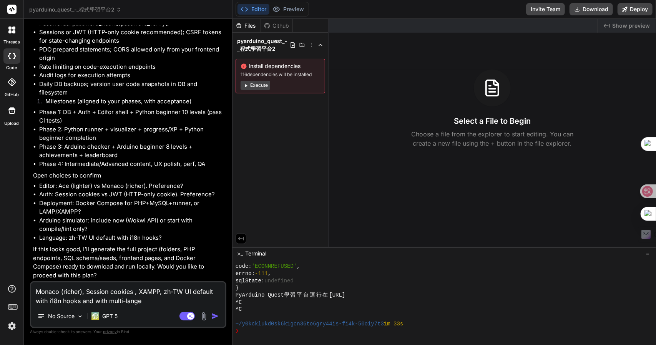
type textarea "x"
type textarea "Monaco (richer), Session cookies , XAMPP, zh-TW UI default with i18n hooks and …"
type textarea "x"
type textarea "Monaco (richer), Session cookies , XAMPP, zh-TW UI default with i18n hooks and …"
type textarea "x"
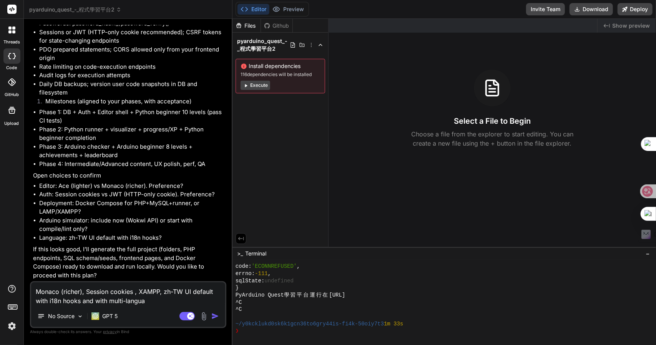
type textarea "Monaco (richer), Session cookies , XAMPP, zh-TW UI default with i18n hooks and …"
type textarea "x"
type textarea "Monaco (richer), Session cookies , XAMPP, zh-TW UI default with i18n hooks and …"
type textarea "x"
type textarea "Monaco (richer), Session cookies , XAMPP, zh-TW UI default with i18n hooks and …"
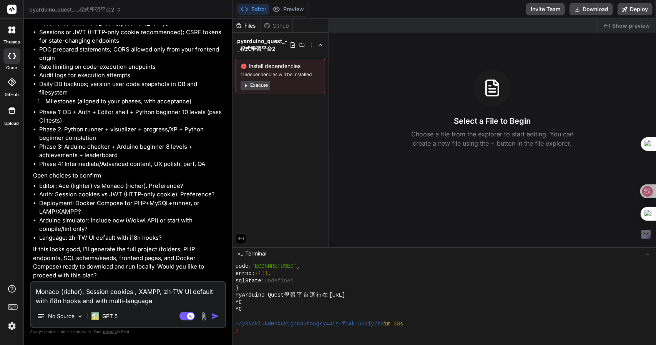
type textarea "x"
type textarea "Monaco (richer), Session cookies , XAMPP, zh-TW UI default with i18n hooks and …"
type textarea "x"
type textarea "Monaco (richer), Session cookies , XAMPP, zh-TW UI default with i18n hooks and …"
type textarea "x"
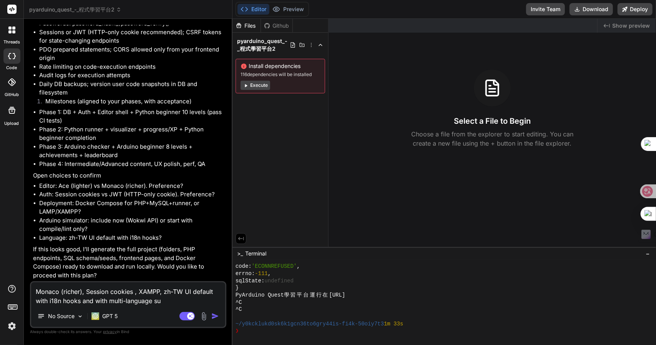
type textarea "Monaco (richer), Session cookies , XAMPP, zh-TW UI default with i18n hooks and …"
type textarea "x"
type textarea "Monaco (richer), Session cookies , XAMPP, zh-TW UI default with i18n hooks and …"
type textarea "x"
type textarea "Monaco (richer), Session cookies , XAMPP, zh-TW UI default with i18n hooks and …"
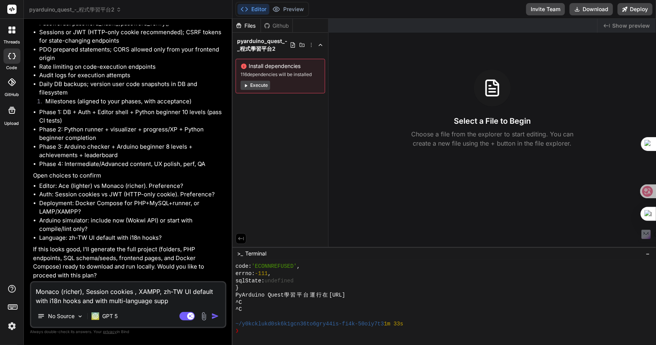
type textarea "x"
type textarea "Monaco (richer), Session cookies , XAMPP, zh-TW UI default with i18n hooks and …"
type textarea "x"
type textarea "Monaco (richer), Session cookies , XAMPP, zh-TW UI default with i18n hooks and …"
type textarea "x"
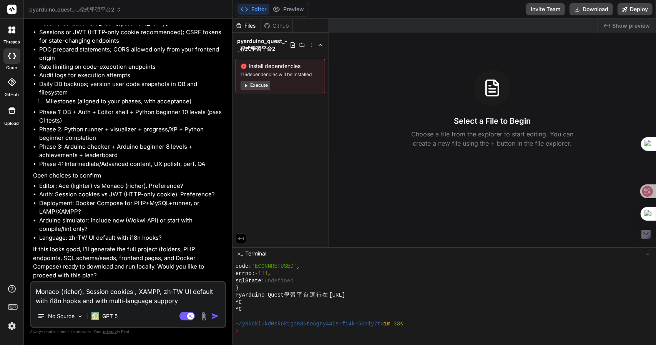
type textarea "Monaco (richer), Session cookies , XAMPP, zh-TW UI default with i18n hooks and …"
type textarea "x"
type textarea "Monaco (richer), Session cookies , XAMPP, zh-TW UI default with i18n hooks and …"
type textarea "x"
type textarea "Monaco (richer), Session cookies , XAMPP, zh-TW UI default with i18n hooks and …"
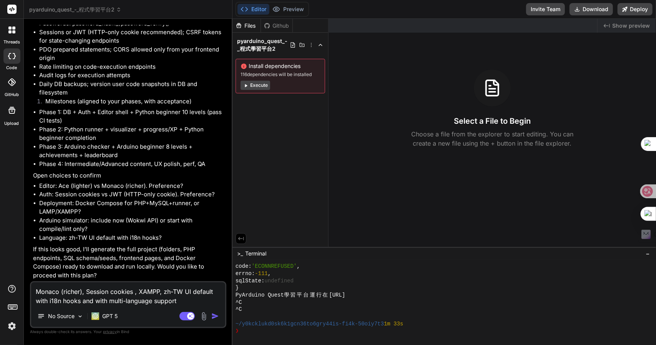
type textarea "x"
type textarea "Monaco (richer), Session cookies , XAMPP, zh-TW UI default with i18n hooks and …"
type textarea "x"
type textarea "Monaco (richer), Session cookies , XAMPP, zh-TW UI default with i18n hooks and …"
type textarea "x"
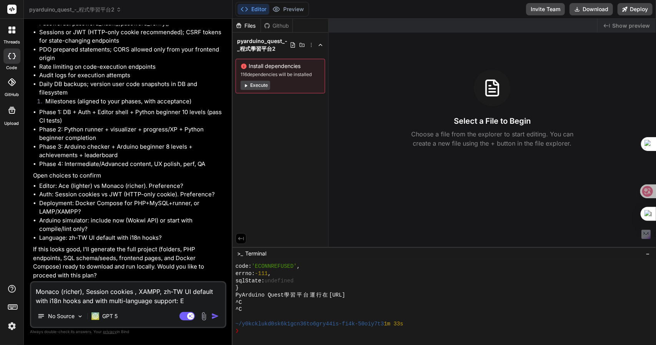
type textarea "Monaco (richer), Session cookies , XAMPP, zh-TW UI default with i18n hooks and …"
type textarea "x"
type textarea "Monaco (richer), Session cookies , XAMPP, zh-TW UI default with i18n hooks and …"
type textarea "x"
type textarea "Monaco (richer), Session cookies , XAMPP, zh-TW UI default with i18n hooks and …"
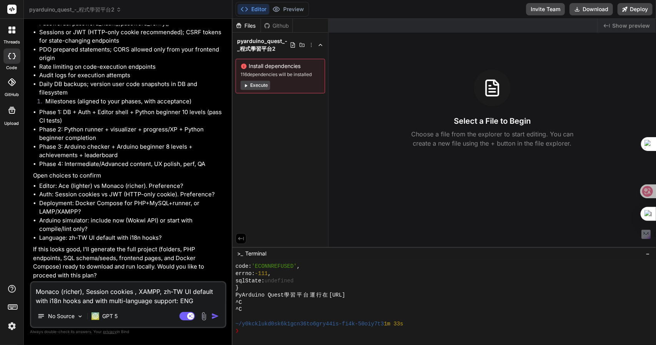
type textarea "x"
type textarea "Monaco (richer), Session cookies , XAMPP, zh-TW UI default with i18n hooks and …"
type textarea "x"
type textarea "Monaco (richer), Session cookies , XAMPP, zh-TW UI default with i18n hooks and …"
type textarea "x"
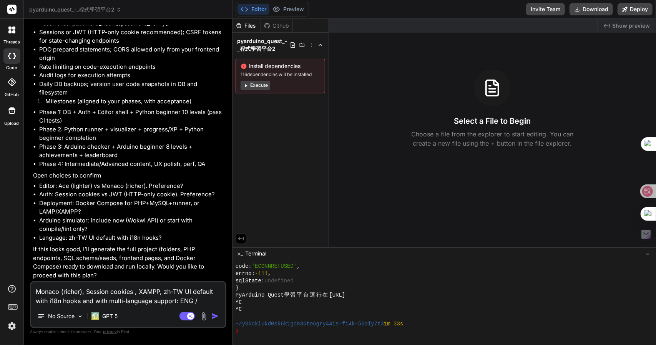
type textarea "Monaco (richer), Session cookies , XAMPP, zh-TW UI default with i18n hooks and …"
type textarea "x"
type textarea "Monaco (richer), Session cookies , XAMPP, zh-TW UI default with i18n hooks and …"
type textarea "x"
type textarea "Monaco (richer), Session cookies , XAMPP, zh-TW UI default with i18n hooks and …"
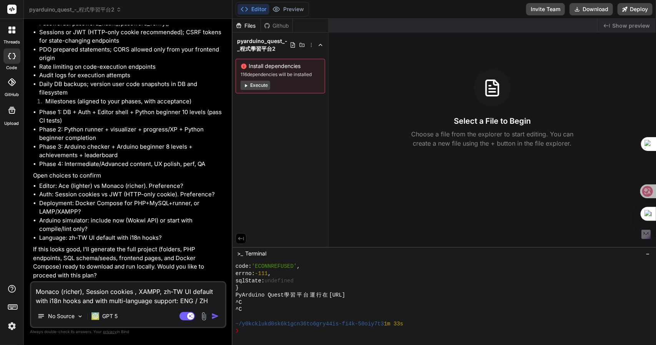
type textarea "x"
type textarea "Monaco (richer), Session cookies , XAMPP, zh-TW UI default with i18n hooks and …"
type textarea "x"
type textarea "Monaco (richer), Session cookies , XAMPP, zh-TW UI default with i18n hooks and …"
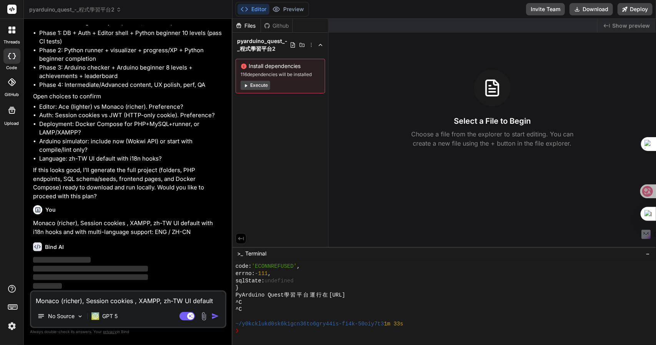
type textarea "x"
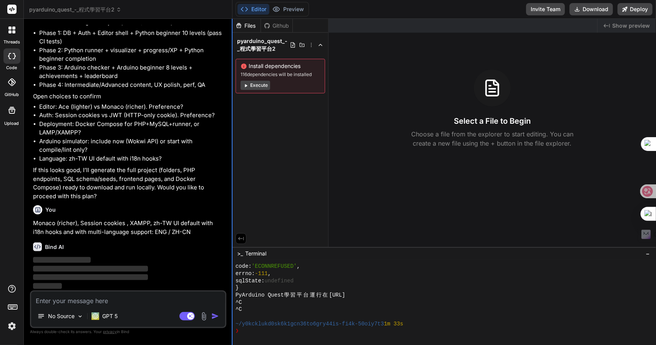
scroll to position [2470, 0]
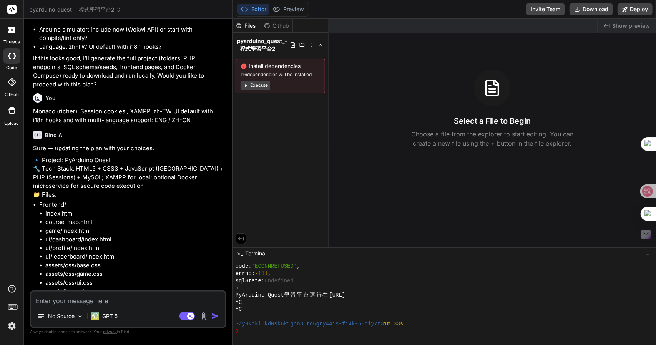
type textarea "x"
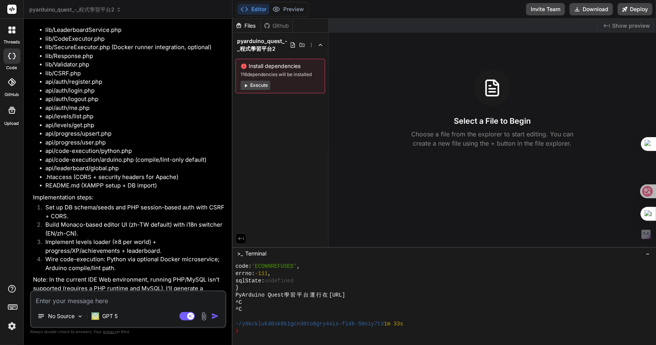
scroll to position [3161, 0]
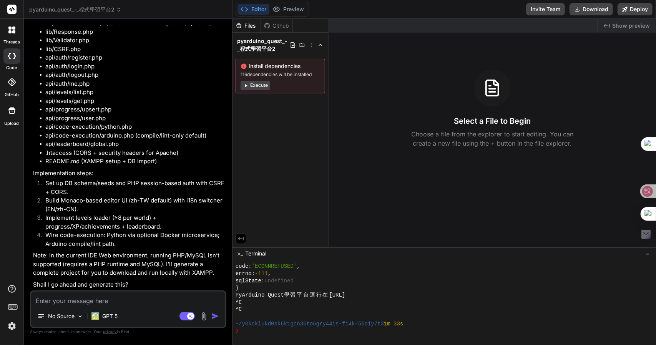
type textarea "I"
type textarea "x"
type textarea "I"
type textarea "x"
type textarea "I t"
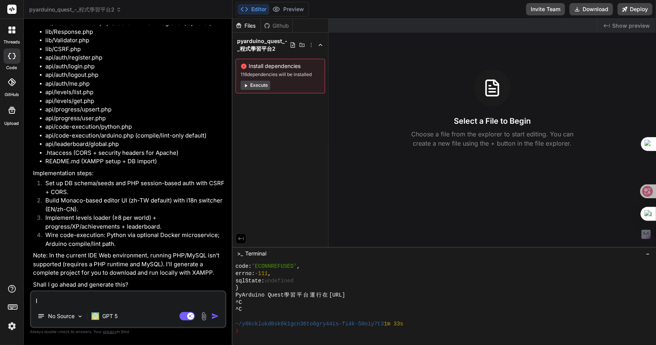
type textarea "x"
type textarea "I th"
type textarea "x"
type textarea "I thi"
type textarea "x"
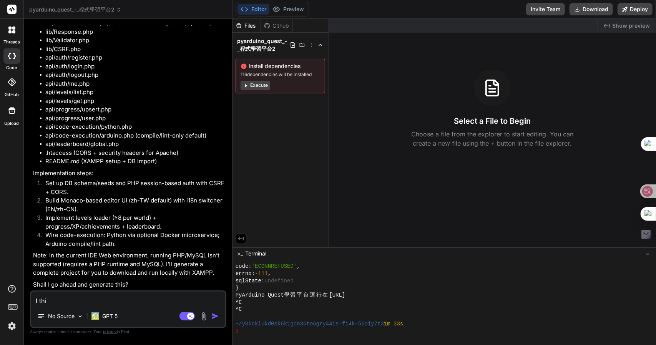
type textarea "I thin"
type textarea "x"
type textarea "I thini"
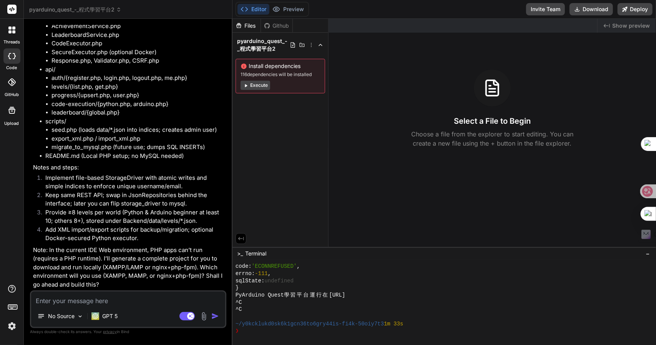
scroll to position [3869, 0]
click at [85, 302] on textarea at bounding box center [128, 299] width 194 height 14
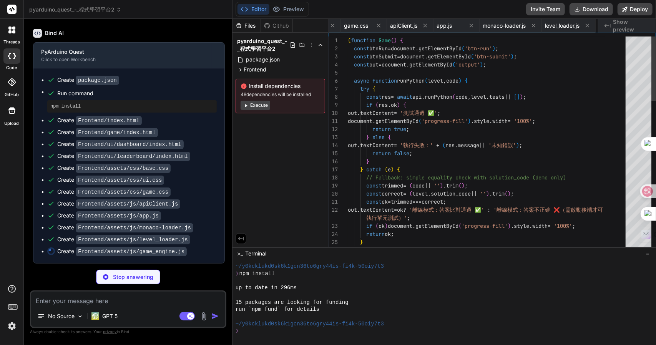
scroll to position [0, 376]
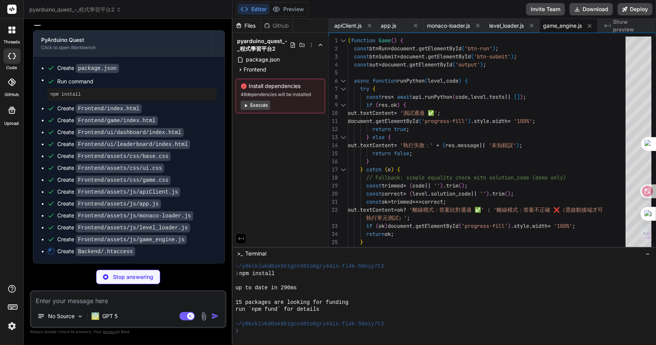
click at [5, 233] on div "threads code GitHub Upload" at bounding box center [12, 172] width 24 height 345
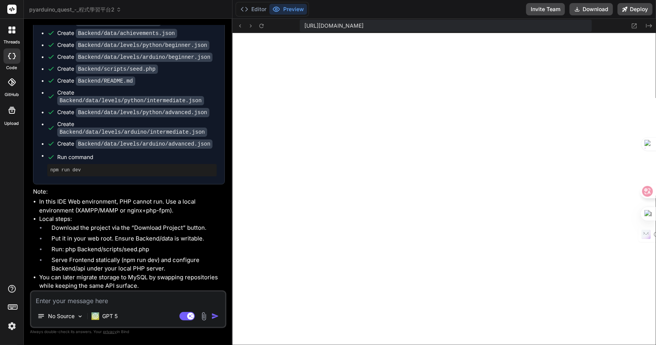
scroll to position [4753, 0]
click at [110, 236] on li "Put it in your web root. Ensure Backend/data is writable." at bounding box center [134, 239] width 179 height 11
click at [127, 301] on textarea at bounding box center [128, 299] width 194 height 14
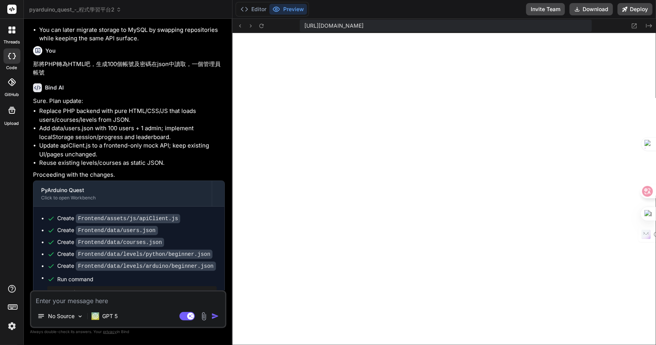
scroll to position [5014, 0]
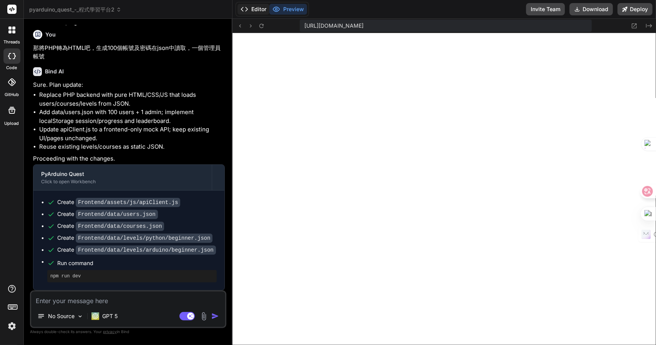
click at [245, 10] on icon at bounding box center [245, 9] width 8 height 8
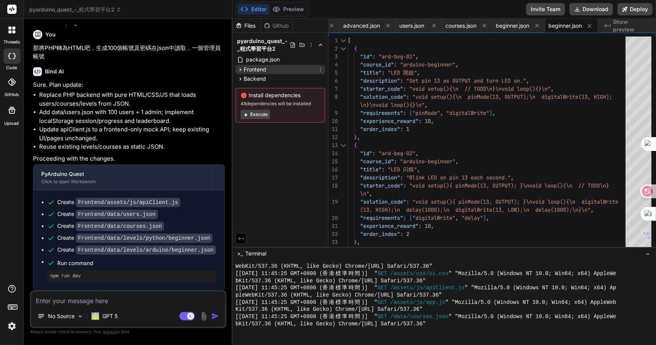
click at [240, 69] on icon at bounding box center [240, 69] width 7 height 7
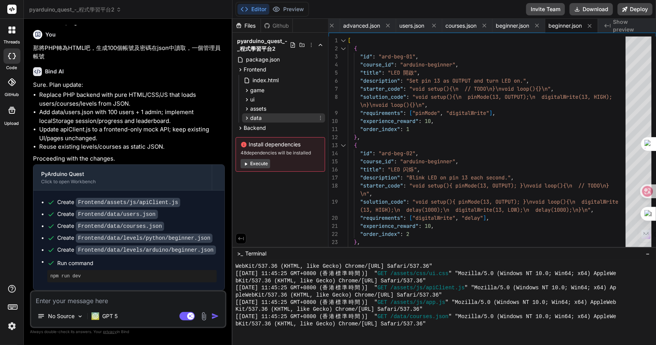
click at [244, 117] on icon at bounding box center [247, 118] width 7 height 7
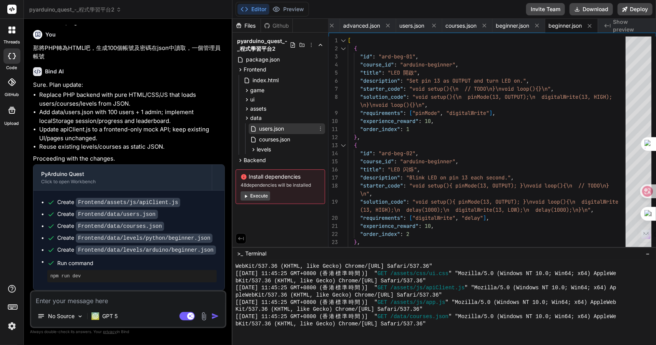
click at [267, 130] on span "users.json" at bounding box center [271, 128] width 27 height 9
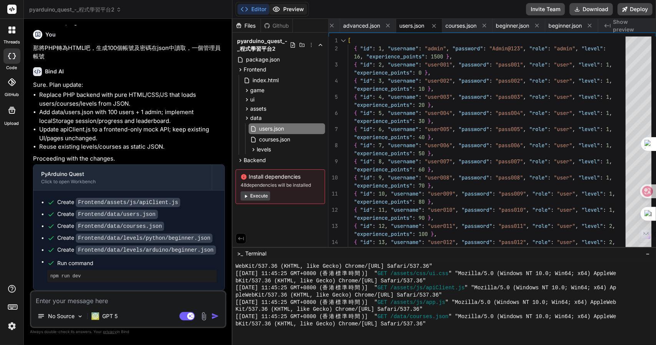
click at [294, 4] on button "Preview" at bounding box center [288, 9] width 38 height 11
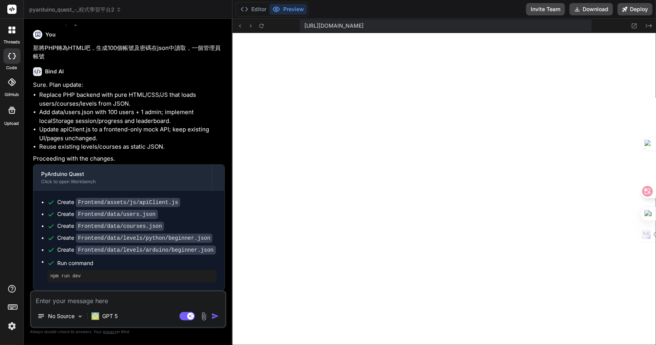
scroll to position [1205, 0]
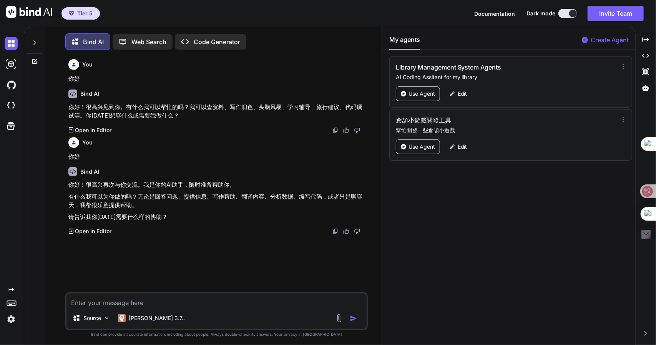
scroll to position [3, 0]
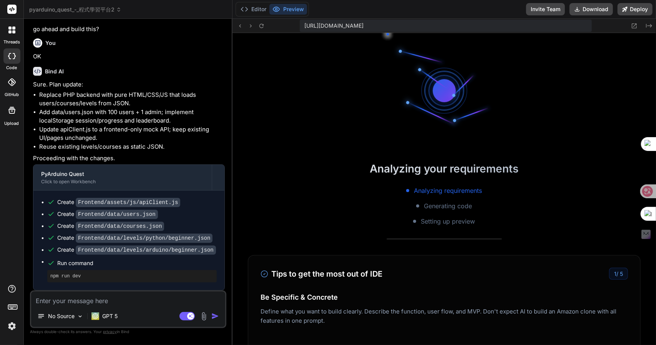
scroll to position [208, 0]
type textarea "x"
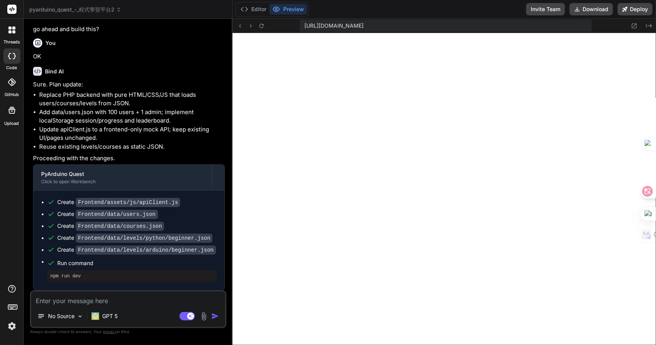
scroll to position [796, 0]
click at [241, 26] on icon at bounding box center [240, 26] width 7 height 7
click at [115, 302] on textarea at bounding box center [128, 299] width 194 height 14
type textarea "水"
type textarea "x"
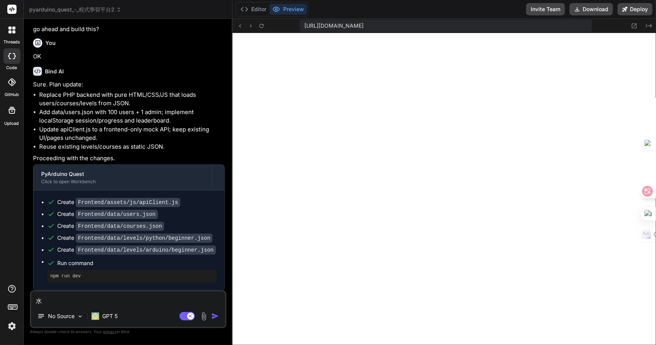
type textarea "水弓"
type textarea "x"
type textarea "水弓水"
type textarea "x"
type textarea "沒"
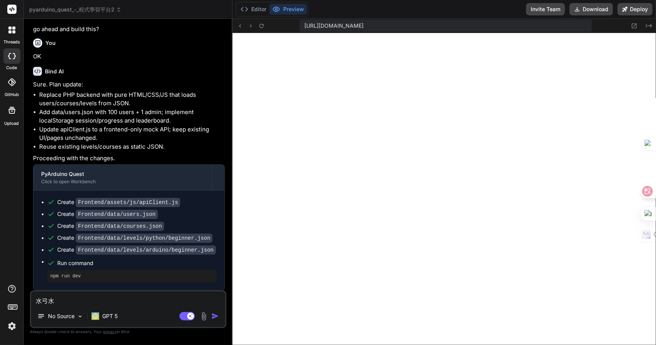
type textarea "x"
type textarea "沒大"
type textarea "x"
type textarea "沒大月"
type textarea "x"
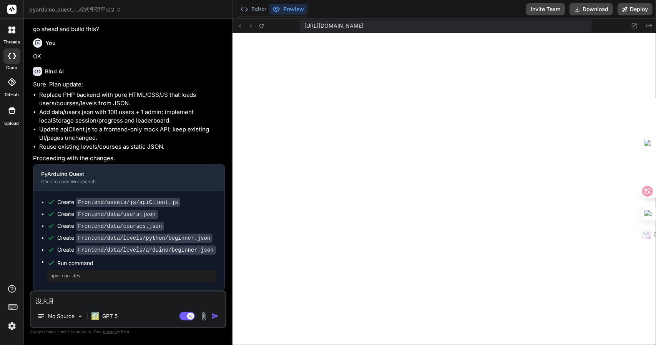
type textarea "沒有"
type textarea "x"
type textarea "沒有心"
type textarea "x"
type textarea "沒有心廿"
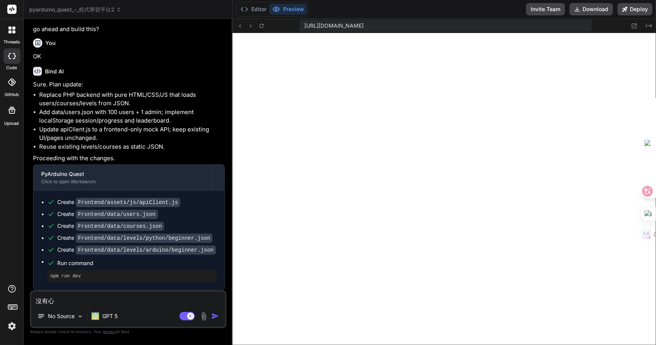
type textarea "x"
type textarea "沒有世"
type textarea "x"
type textarea "沒有世田"
type textarea "x"
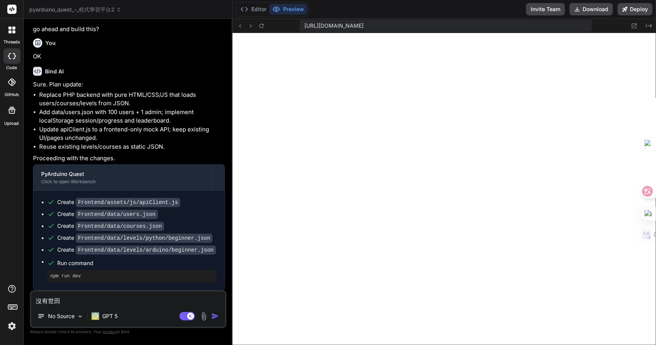
type textarea "沒有世田人"
type textarea "x"
type textarea "沒有世田人中"
type textarea "x"
type textarea "沒有世田人中中"
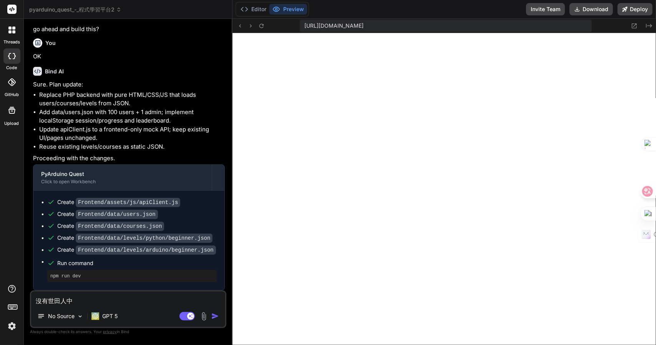
type textarea "x"
type textarea "沒有世界"
type textarea "x"
type textarea "沒有世界Z"
type textarea "x"
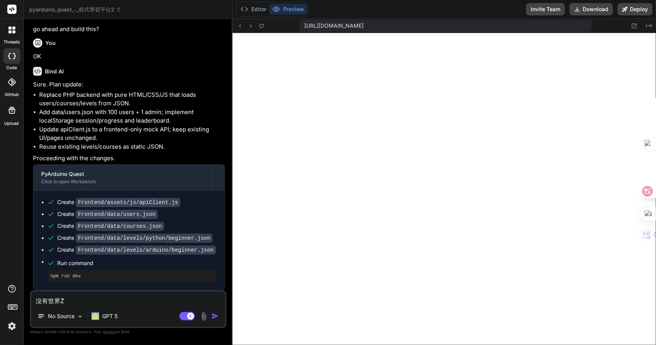
type textarea "沒有世界Z難"
type textarea "x"
type textarea "沒有世界Z難日"
type textarea "x"
type textarea "沒有世界Z難"
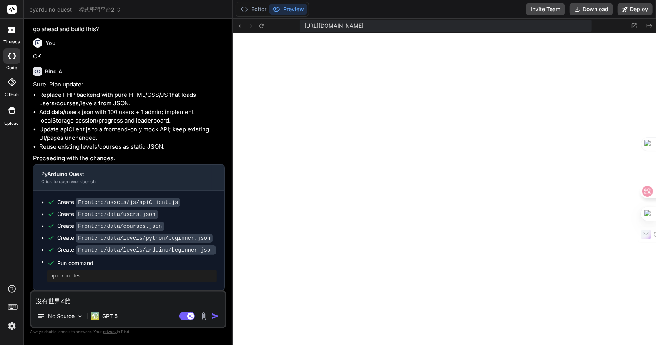
type textarea "x"
type textarea "沒有世界Z"
type textarea "x"
type textarea "沒有世界"
type textarea "x"
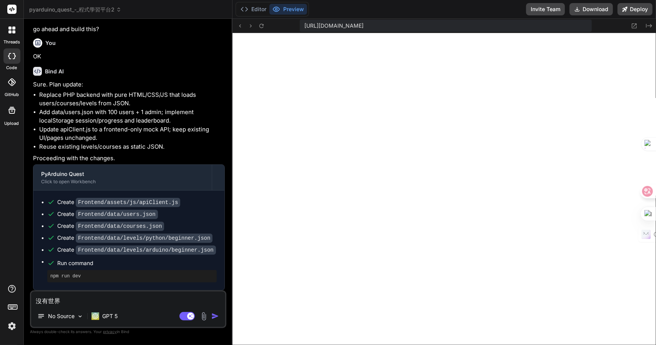
type textarea "沒有世界弓"
type textarea "x"
type textarea "沒有世界弓竹"
type textarea "x"
type textarea "沒有世界弓竹水"
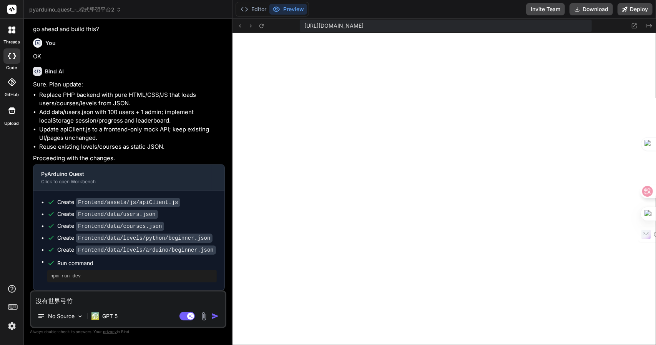
type textarea "x"
type textarea "沒有世界及"
type textarea "x"
type textarea "沒有世界及日"
type textarea "x"
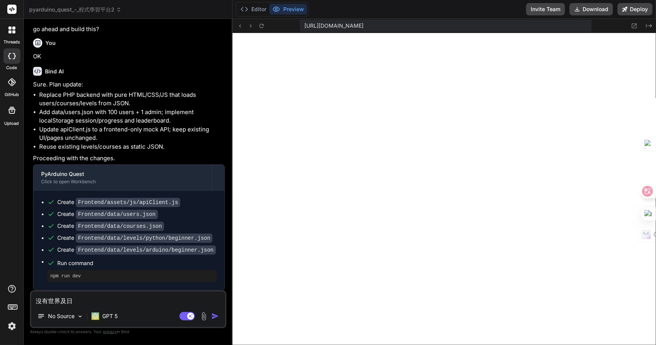
type textarea "沒有世界及日弓"
type textarea "x"
type textarea "沒有世界及日弓女"
type textarea "x"
type textarea "沒有世界及日弓女戈"
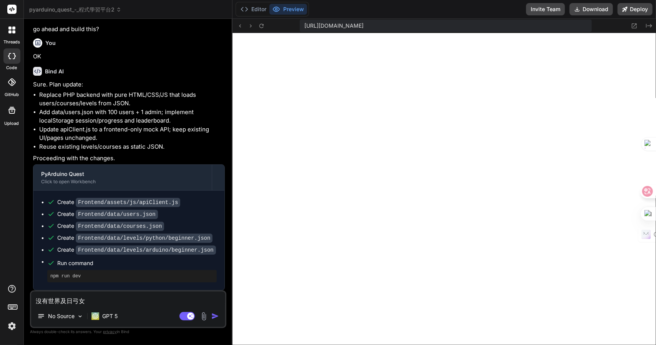
type textarea "x"
type textarea "沒有世界及日弓女戈廿"
type textarea "x"
type textarea "沒有世界及關"
type textarea "x"
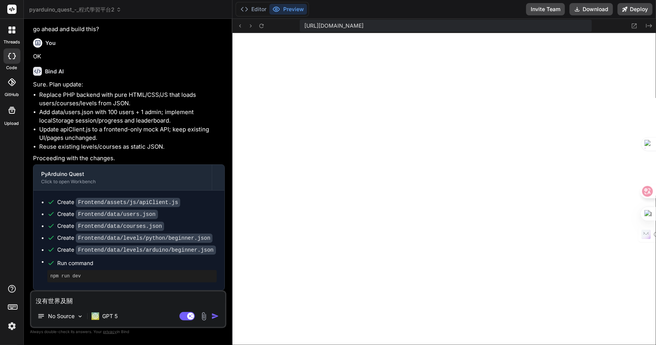
type textarea "沒有世界及關卜"
type textarea "x"
type textarea "沒有世界及關卜一"
type textarea "x"
type textarea "沒有世界及關卜一卜"
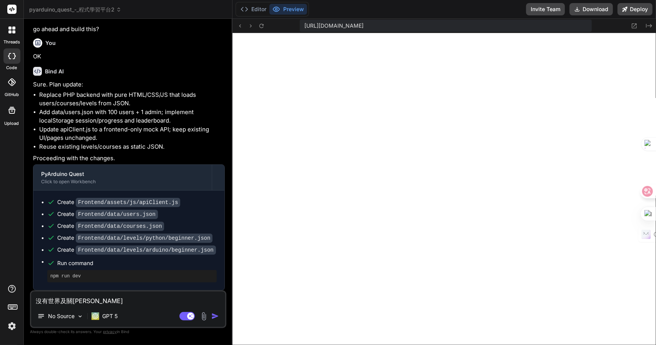
type textarea "x"
type textarea "沒有世界及關卡"
type textarea "x"
type textarea "沒有世界及關卡Z"
type textarea "x"
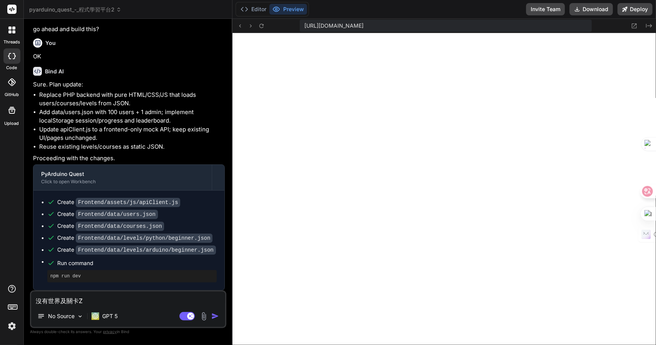
type textarea "沒有世界及關卡Z難"
type textarea "x"
type textarea "沒有世界及關卡Z難日"
type textarea "x"
type textarea "沒有世界及關卡Z難日月"
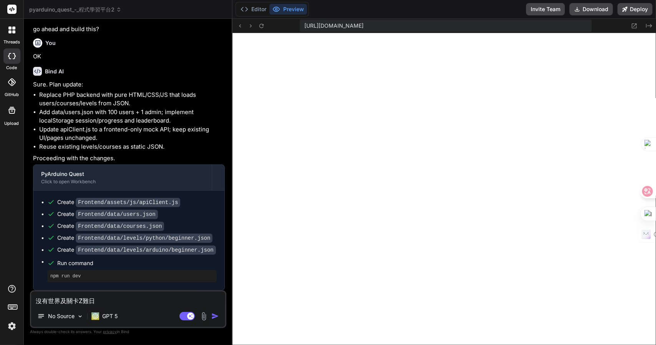
type textarea "x"
type textarea "沒有世界及關卡，"
type textarea "x"
type textarea "沒有世界及關卡，竹"
type textarea "x"
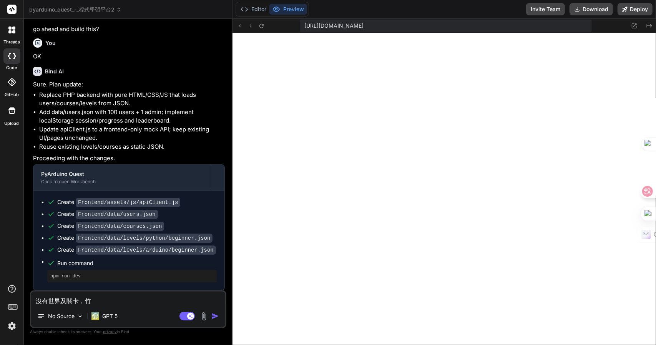
type textarea "沒有世界及關卡，竹手"
type textarea "x"
type textarea "沒有世界及關卡，竹手戈"
type textarea "x"
type textarea "沒有世界及關卡，我"
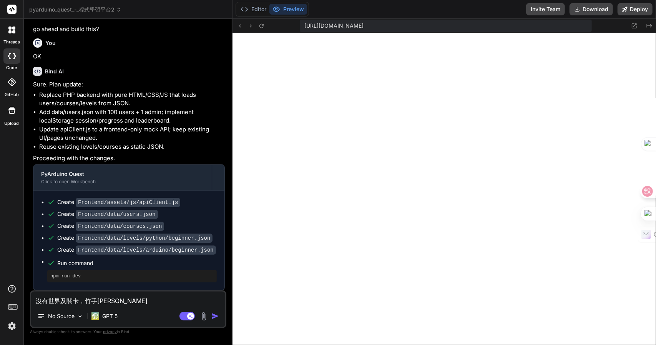
type textarea "x"
type textarea "沒有世界及關卡，我一"
type textarea "x"
type textarea "沒有世界及關卡，我一田"
type textarea "x"
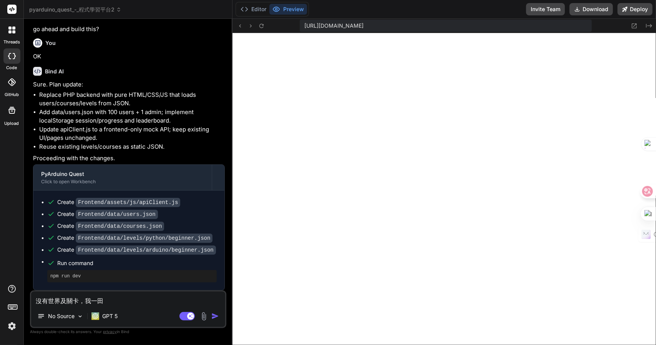
type textarea "沒有世界及關卡，我一田女"
type textarea "x"
type textarea "沒有世界及關卡，我要"
type textarea "x"
type textarea "沒有世界及關卡，我要P"
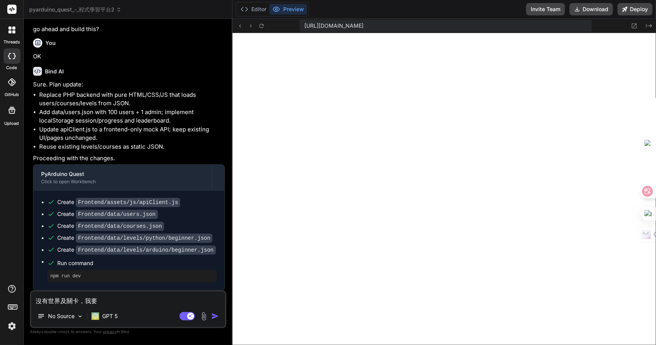
type textarea "x"
type textarea "沒有世界及關卡，我要PY"
type textarea "x"
type textarea "沒有世界及關卡，我要PYT"
type textarea "x"
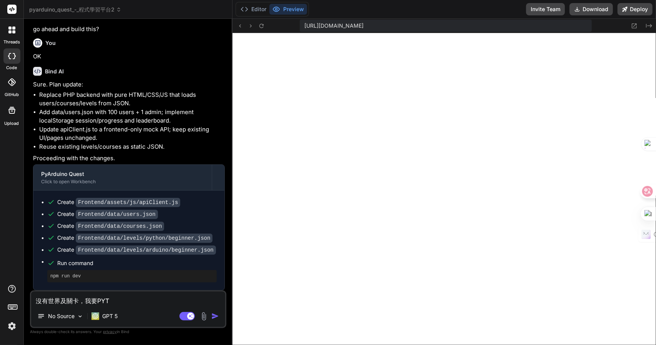
type textarea "沒有世界及關卡，我要PYTH"
type textarea "x"
type textarea "沒有世界及關卡，我要PYTHO"
type textarea "x"
type textarea "沒有世界及關卡，我要PYTHON"
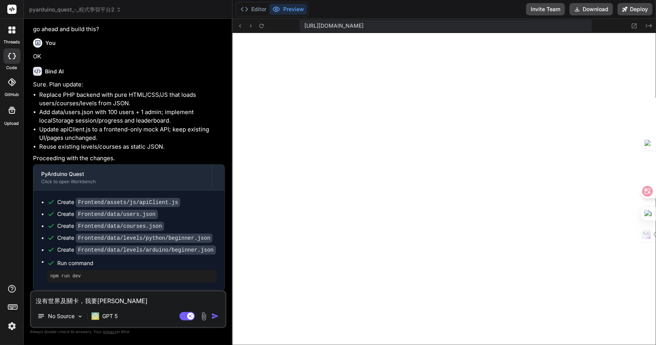
type textarea "x"
type textarea "沒有世界及關卡，我要PYTHON弓"
type textarea "x"
type textarea "沒有世界及關卡，我要PYTHON弓竹"
type textarea "x"
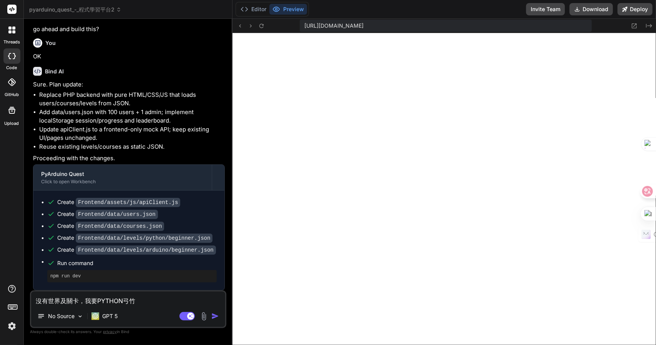
type textarea "沒有世界及關卡，我要PYTHON弓竹水"
type textarea "x"
type textarea "沒有世界及關卡，我要PYTHON及"
type textarea "x"
type textarea "沒有世界及關卡，我要PYTHON及A"
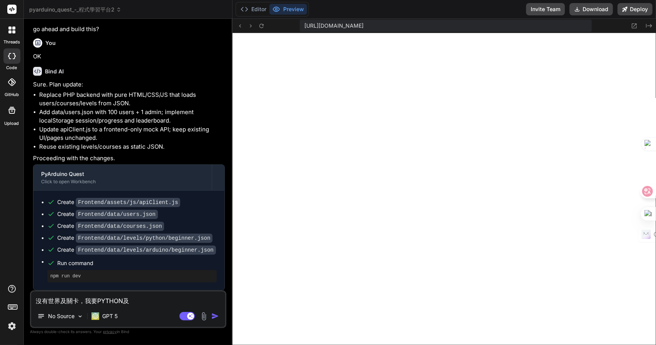
type textarea "x"
type textarea "沒有世界及關卡，我要PYTHON及AT"
type textarea "x"
type textarea "沒有世界及關卡，我要PYTHON及A"
type textarea "x"
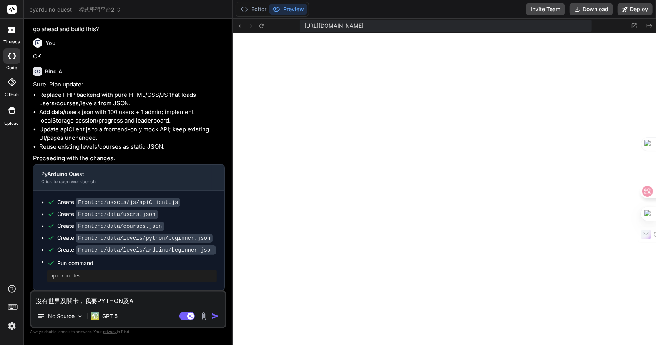
type textarea "沒有世界及關卡，我要PYTHON及AR"
type textarea "x"
type textarea "沒有世界及關卡，我要PYTHON及ARD"
type textarea "x"
type textarea "沒有世界及關卡，我要PYTHON及ARDU"
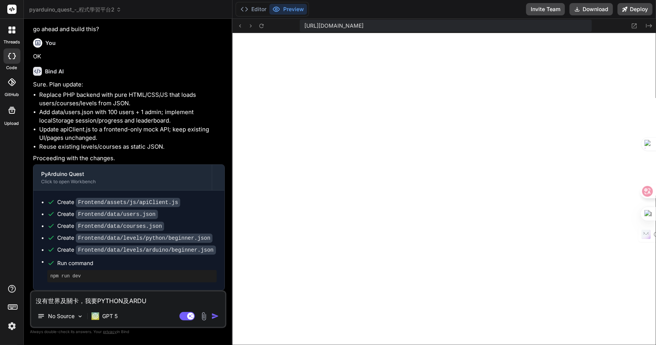
type textarea "x"
type textarea "沒有世界及關卡，我要PYTHON及ARDUI"
type textarea "x"
type textarea "沒有世界及關卡，我要PYTHON及ARDUIN"
type textarea "x"
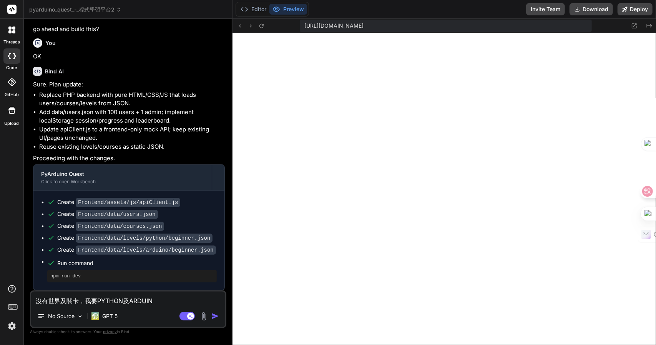
type textarea "沒有世界及關卡，我要PYTHON及ARDUINO"
type textarea "x"
type textarea "沒有世界及關卡，我要PYTHON及ARDUINO十"
type textarea "x"
type textarea "沒有世界及關卡，我要PYTHON及ARDUINO十日"
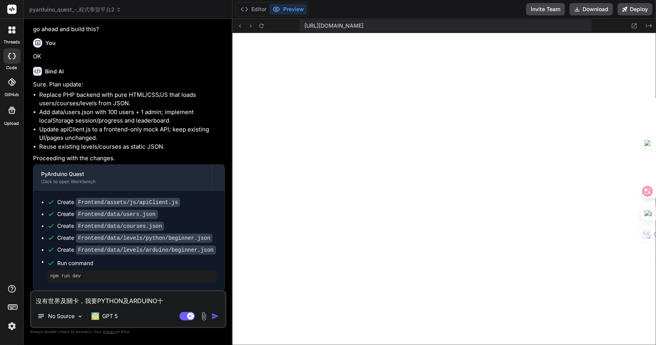
type textarea "x"
type textarea "沒有世界及關卡，我要PYTHON及ARDUINO十日弓"
type textarea "x"
type textarea "沒有世界及關卡，我要PYTHON及ARDUINO十日弓中"
type textarea "x"
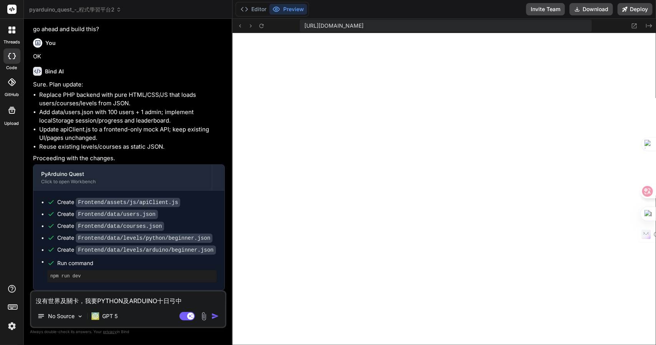
type textarea "沒有世界及關卡，我要PYTHON及ARDUINO都"
type textarea "x"
type textarea "沒有世界及關卡，我要PYTHON及ARDUINO都大"
type textarea "x"
type textarea "沒有世界及關卡，我要PYTHON及ARDUINO都大月"
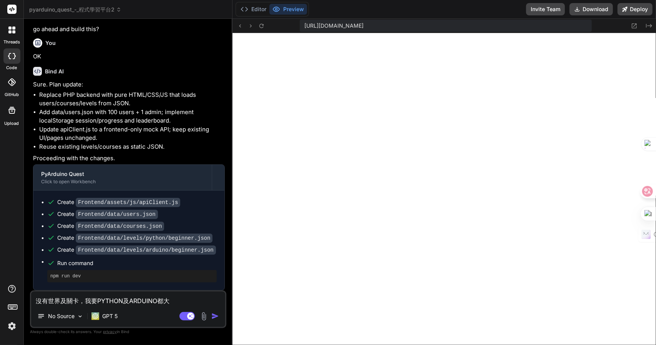
type textarea "x"
type textarea "沒有世界及關卡，我要PYTHON及ARDUINO都有"
type textarea "x"
type textarea "沒有世界及關卡，我要PYTHON及ARDUINO都有9"
type textarea "x"
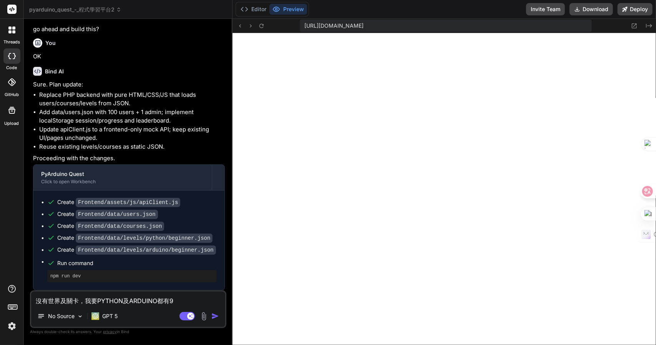
type textarea "沒有世界及關卡，我要PYTHON及ARDUINO都有9人"
type textarea "x"
type textarea "沒有世界及關卡，我要PYTHON及ARDUINO都有9人田"
type textarea "x"
type textarea "沒有世界及關卡，我要PYTHON及ARDUINO都有9人田十"
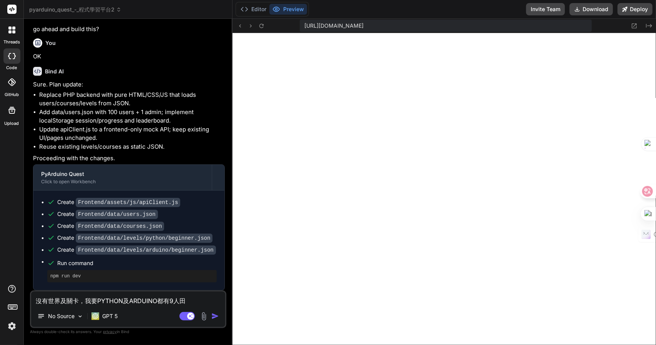
type textarea "x"
type textarea "沒有世界及關卡，我要PYTHON及ARDUINO都有9人田十口"
type textarea "x"
type textarea "沒有世界及關卡，我要PYTHON及ARDUINO都有9個"
type textarea "x"
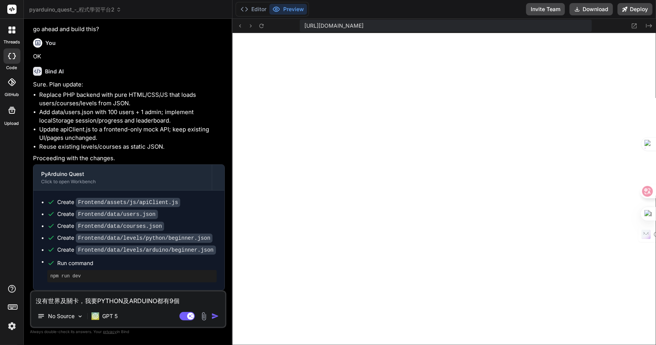
type textarea "沒有世界及關卡，我要PYTHON及ARDUINO都有9個廿"
type textarea "x"
type textarea "沒有世界及關卡，我要PYTHON及ARDUINO都有9個廿心"
type textarea "x"
type textarea "沒有世界及關卡，我要PYTHON及ARDUINO都有9個廿心水"
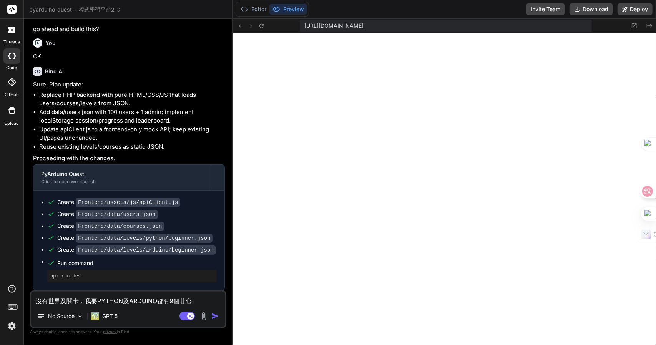
type textarea "x"
type textarea "沒有世界及關卡，我要PYTHON及ARDUINO都有9個"
type textarea "x"
type textarea "沒有世界及關卡，我要PYTHON及ARDUINO都有9個心"
type textarea "x"
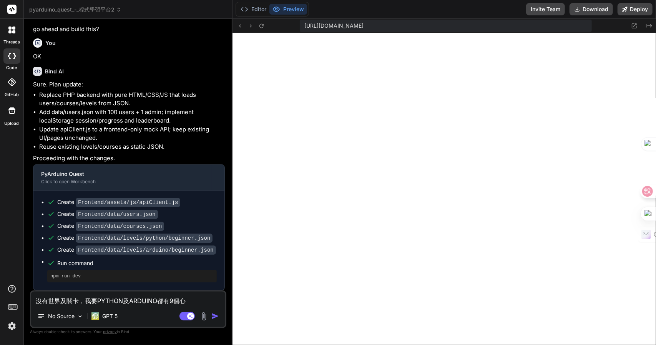
type textarea "沒有世界及關卡，我要PYTHON及ARDUINO都有9個心廿"
type textarea "x"
type textarea "沒有世界及關卡，我要PYTHON及ARDUINO都有9個世"
type textarea "x"
type textarea "沒有世界及關卡，我要PYTHON及ARDUINO都有9個世人"
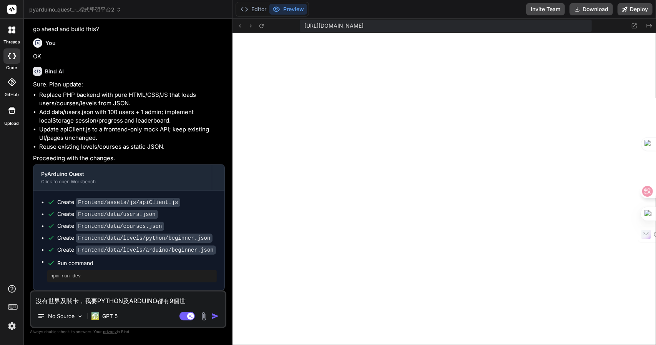
type textarea "x"
type textarea "沒有世界及關卡，我要PYTHON及ARDUINO都有9個世人田"
type textarea "x"
type textarea "沒有世界及關卡，我要PYTHON及ARDUINO都有9個世人田中"
type textarea "x"
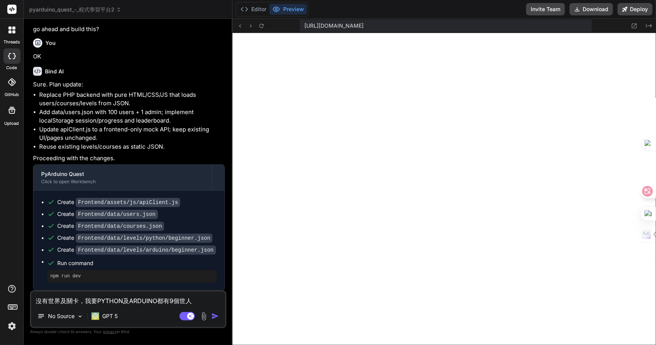
type textarea "沒有世界及關卡，我要PYTHON及ARDUINO都有9個世人田中中"
type textarea "x"
type textarea "沒有世界及關卡，我要PYTHON及ARDUINO都有9個世Z"
type textarea "x"
type textarea "沒有世界及關卡，我要PYTHON及ARDUINO都有9個世Z難"
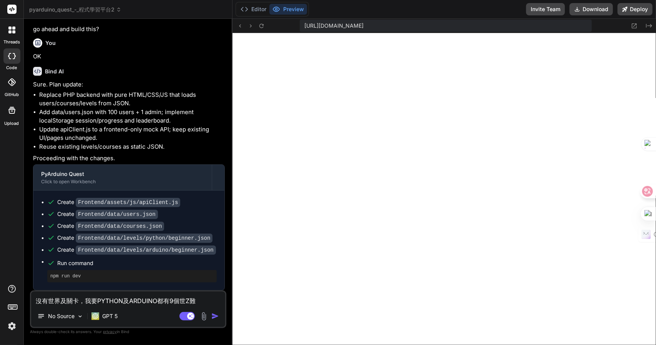
type textarea "x"
type textarea "沒有世界及關卡，我要PYTHON及ARDUINO都有9個世Z難日"
type textarea "x"
type textarea "沒有世界及關卡，我要PYTHON及ARDUINO都有9個世Z難日月"
type textarea "x"
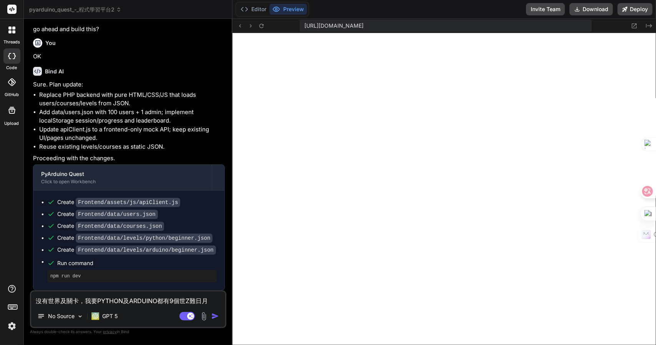
type textarea "沒有世界及關卡，我要PYTHON及ARDUINO都有9個世，"
type textarea "x"
type textarea "沒有世界及關卡，我要PYTHON及ARDUINO都有9個世，人"
type textarea "x"
type textarea "沒有世界及關卡，我要PYTHON及ARDUINO都有9個世，人田"
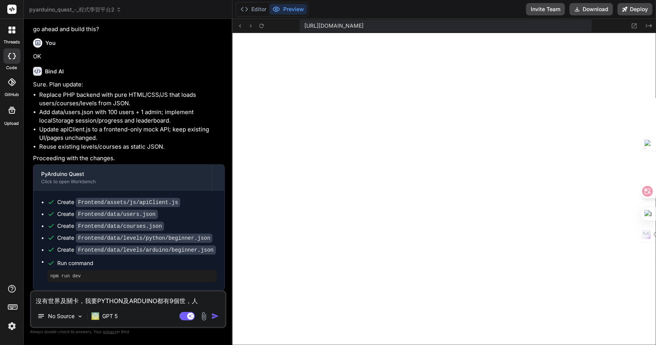
type textarea "x"
type textarea "沒有世界及關卡，我要PYTHON及ARDUINO都有9個世，人田卜"
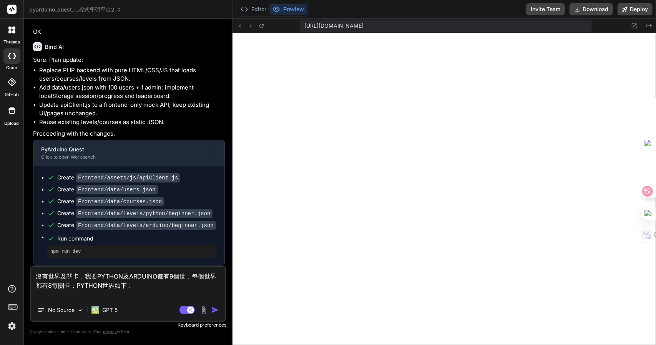
paste textarea "設定 Python 學習路徑 為： 🌟 第一階段：程式設計初體驗 (1-2週) 目標：建立程式設計基本概念 歡迎來到程式世界 什麼是程式設計？ Python …"
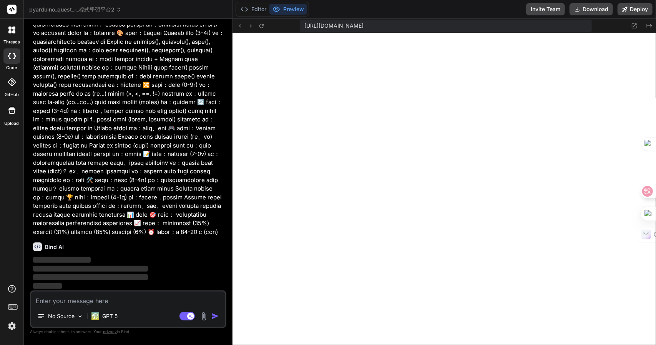
scroll to position [2908, 0]
